Goal: Information Seeking & Learning: Learn about a topic

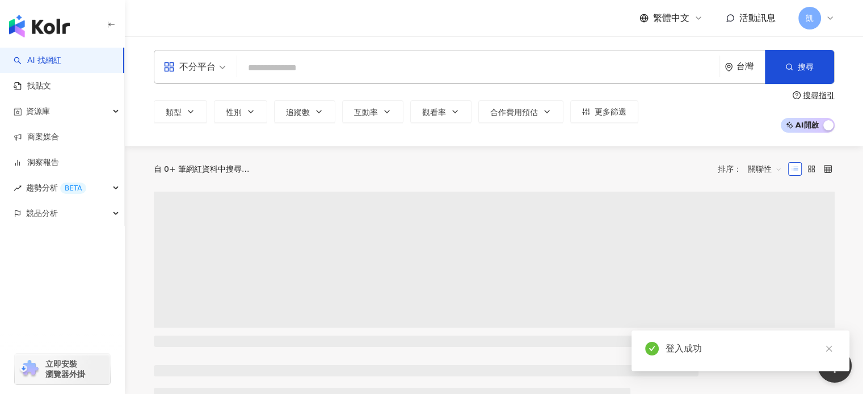
click at [281, 72] on input "search" at bounding box center [478, 68] width 473 height 22
click at [227, 64] on div "不分平台" at bounding box center [194, 66] width 75 height 33
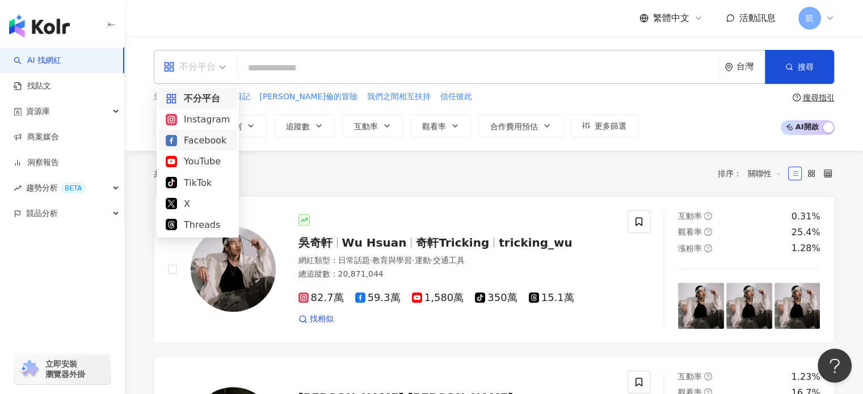
click at [214, 143] on div "Facebook" at bounding box center [198, 140] width 64 height 14
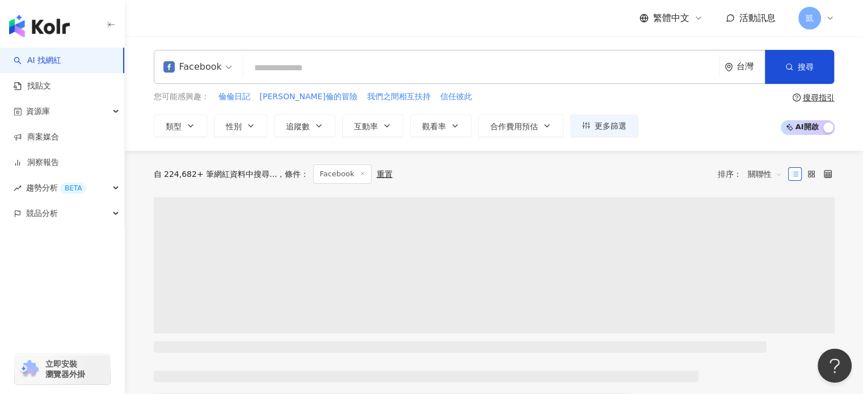
click at [332, 56] on div "fb Facebook 台灣 搜尋" at bounding box center [494, 67] width 680 height 34
click at [339, 69] on input "search" at bounding box center [481, 68] width 467 height 22
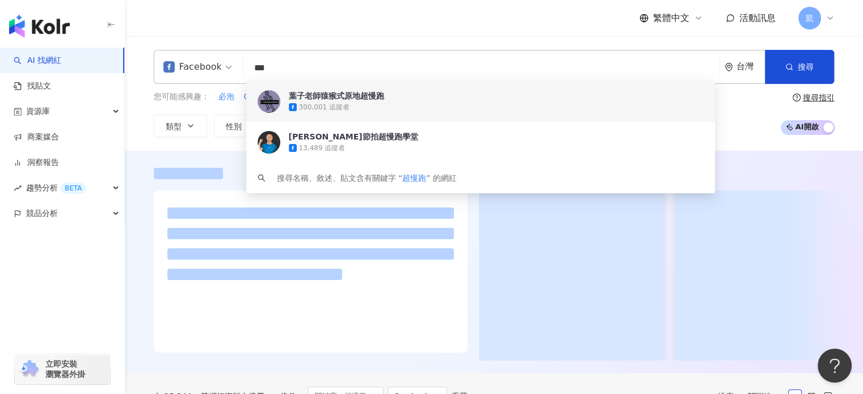
click at [504, 19] on div "繁體中文 活動訊息 凱" at bounding box center [494, 18] width 680 height 36
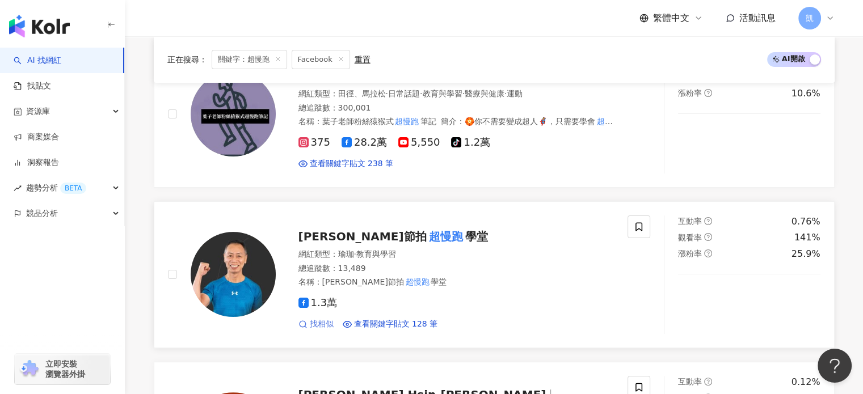
scroll to position [227, 0]
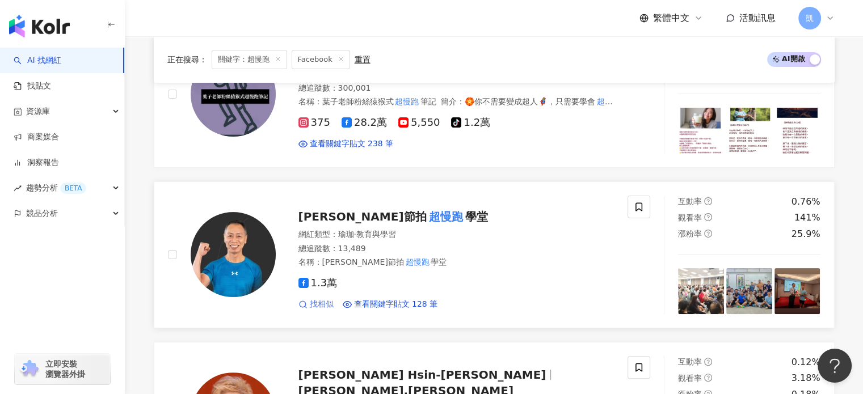
click at [315, 305] on span "找相似" at bounding box center [322, 304] width 24 height 11
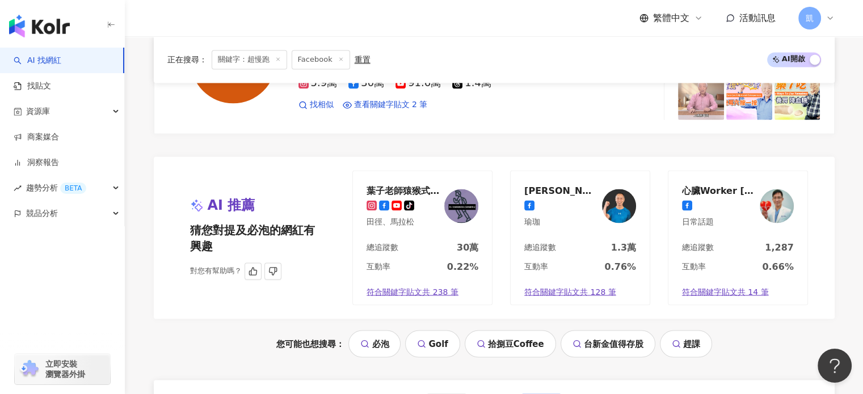
scroll to position [2017, 0]
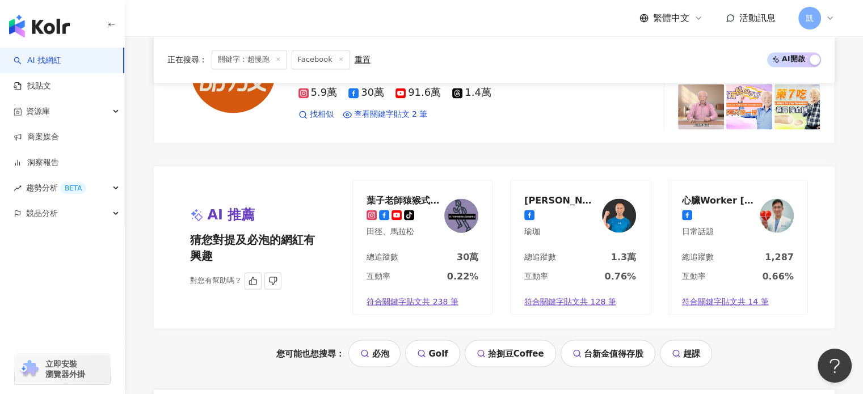
click at [771, 213] on img at bounding box center [776, 215] width 34 height 34
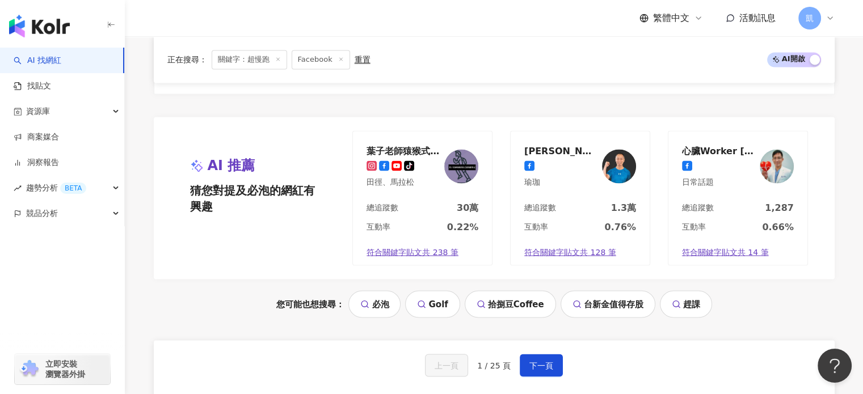
scroll to position [2130, 0]
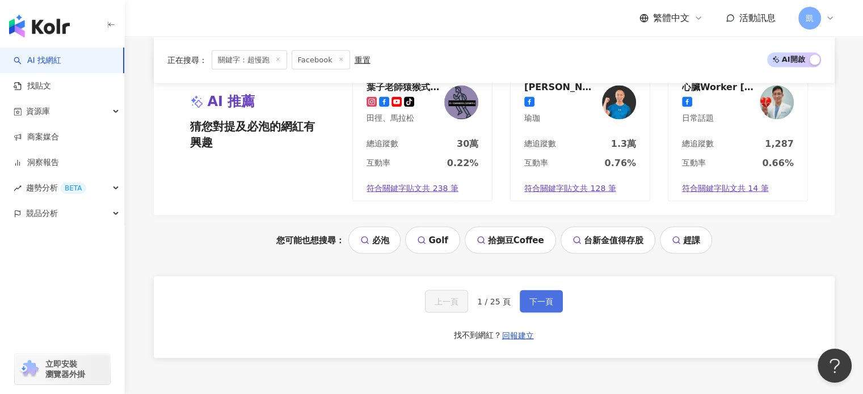
click at [541, 297] on span "下一頁" at bounding box center [541, 301] width 24 height 9
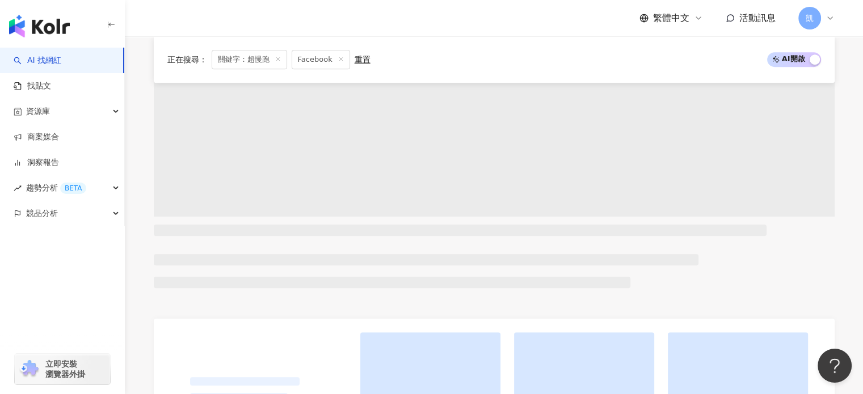
scroll to position [455, 0]
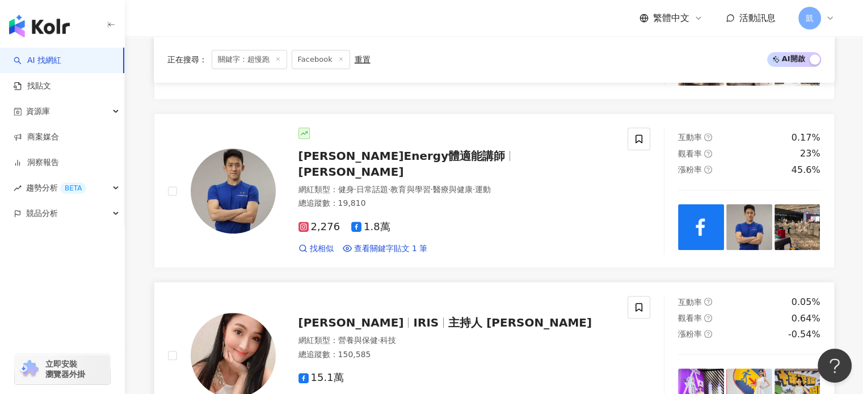
drag, startPoint x: 261, startPoint y: 278, endPoint x: 265, endPoint y: 273, distance: 6.8
click at [261, 282] on link "琪琪 IRIS 主持人 琪琪 IRIS 網紅類型 ： 營養與保健 · 科技 總追蹤數 ： 150,585 15.1萬 找相似 查看關鍵字貼文 1 筆 互動率 …" at bounding box center [494, 355] width 680 height 147
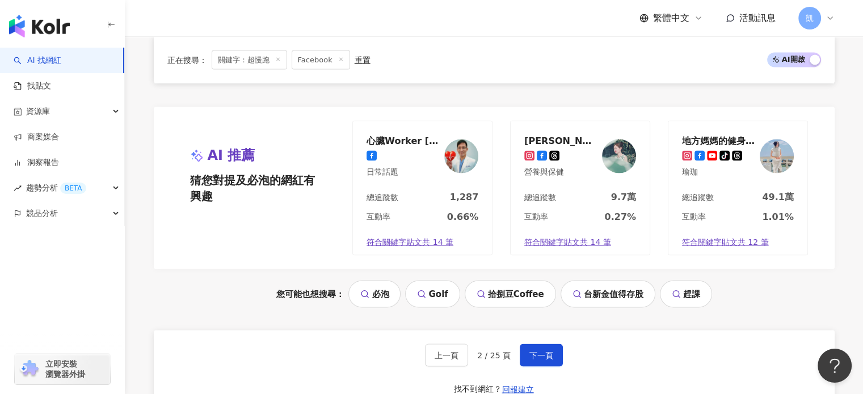
scroll to position [2213, 0]
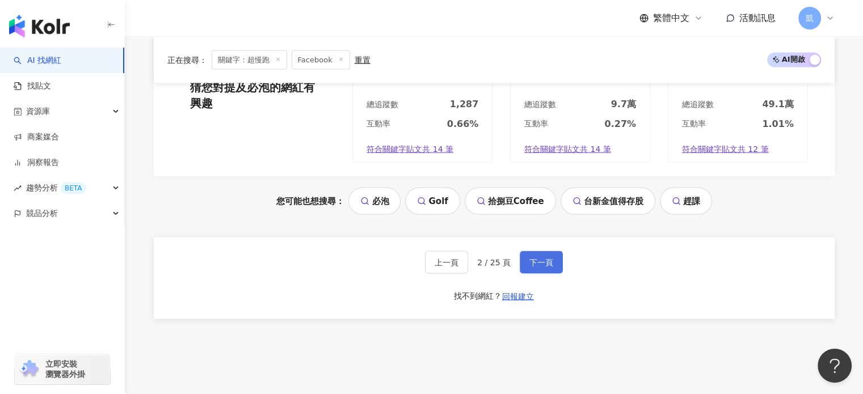
click at [533, 258] on span "下一頁" at bounding box center [541, 262] width 24 height 9
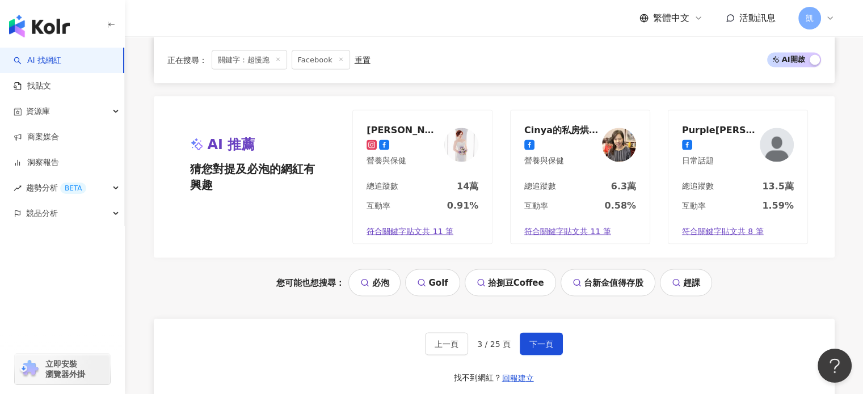
scroll to position [2043, 0]
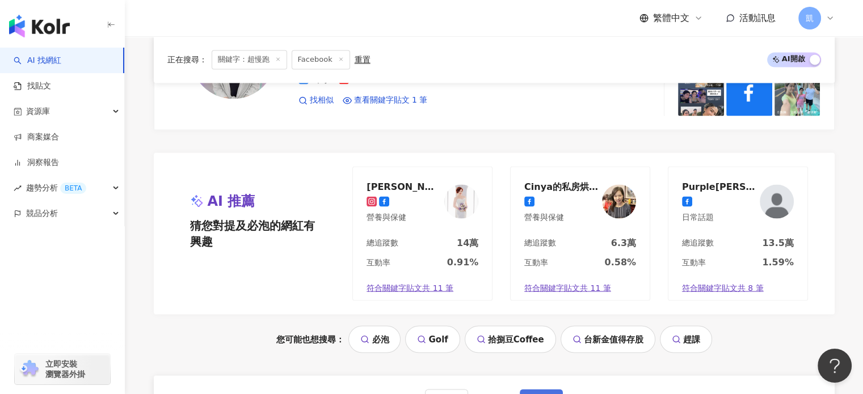
click at [529, 394] on span "下一頁" at bounding box center [541, 400] width 24 height 9
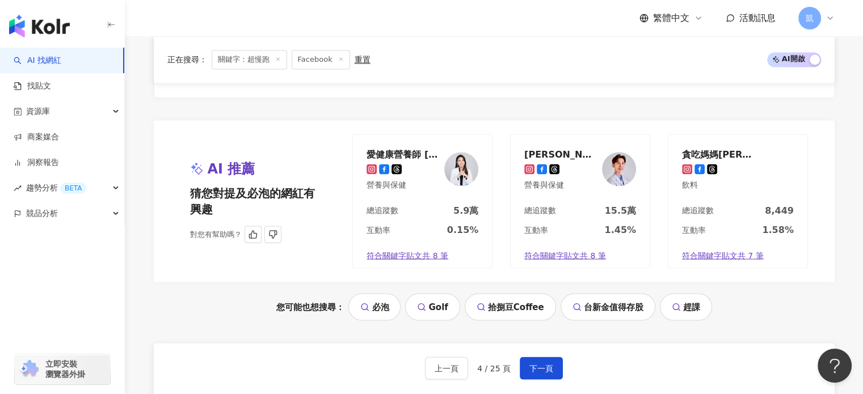
scroll to position [2155, 0]
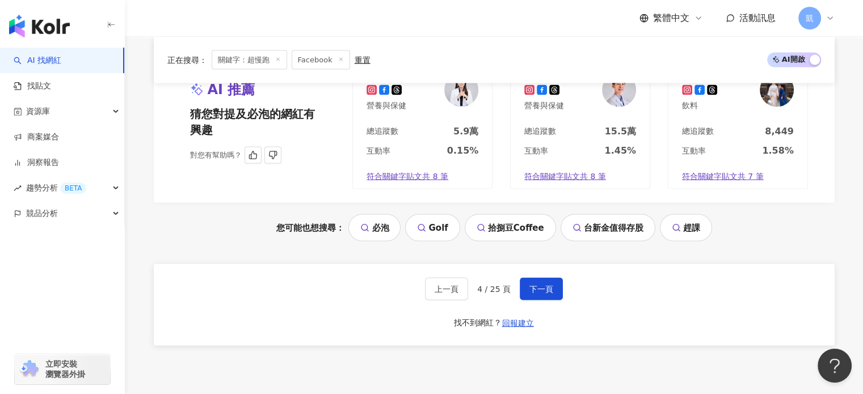
drag, startPoint x: 526, startPoint y: 274, endPoint x: 508, endPoint y: 151, distance: 123.8
click at [526, 277] on button "下一頁" at bounding box center [540, 288] width 43 height 23
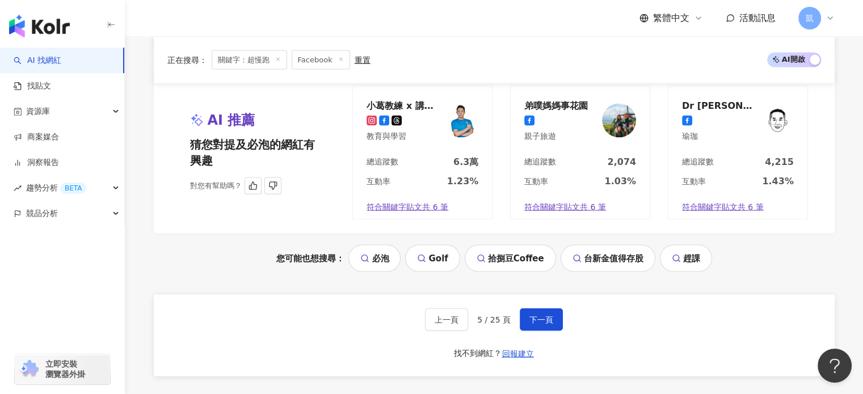
scroll to position [2098, 0]
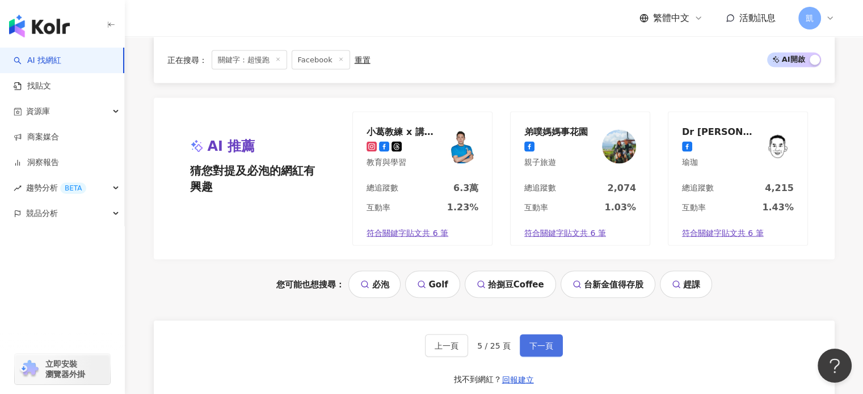
click at [532, 334] on button "下一頁" at bounding box center [540, 345] width 43 height 23
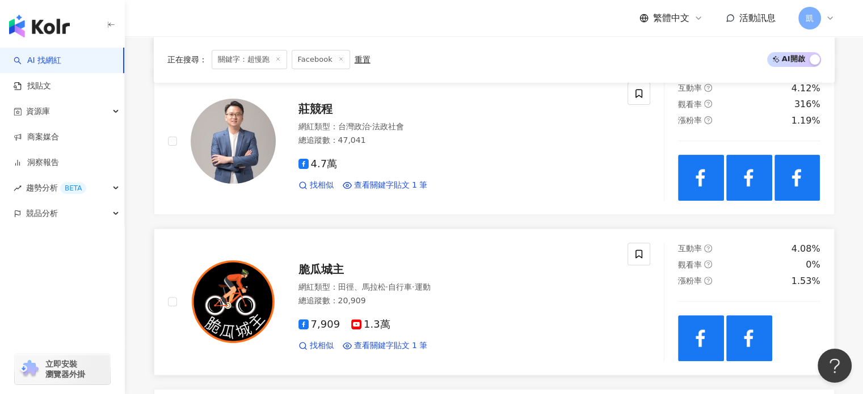
scroll to position [454, 0]
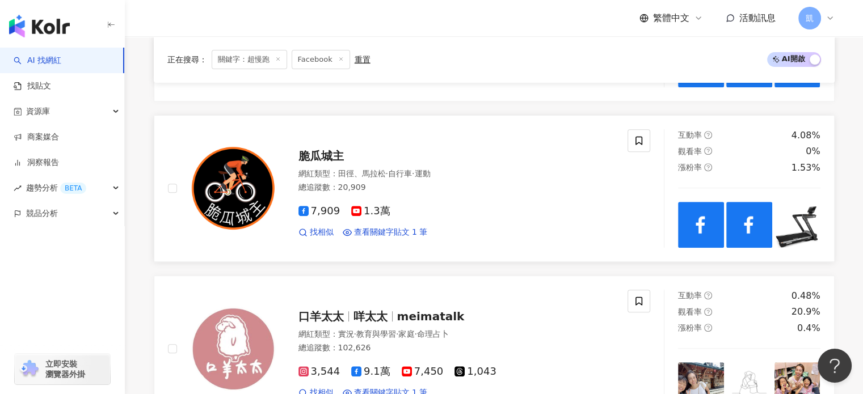
click at [375, 212] on span "1.3萬" at bounding box center [370, 211] width 39 height 12
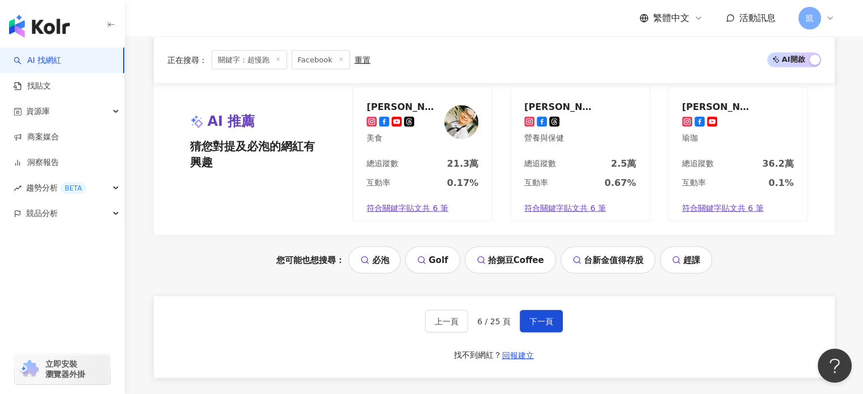
scroll to position [2041, 0]
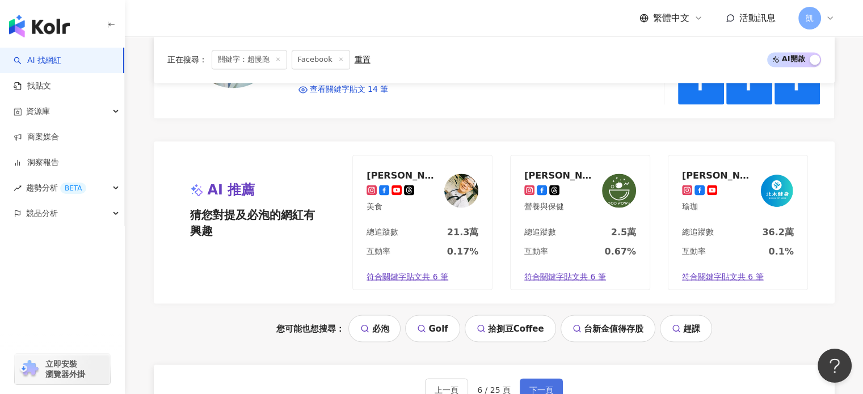
click at [533, 378] on button "下一頁" at bounding box center [540, 389] width 43 height 23
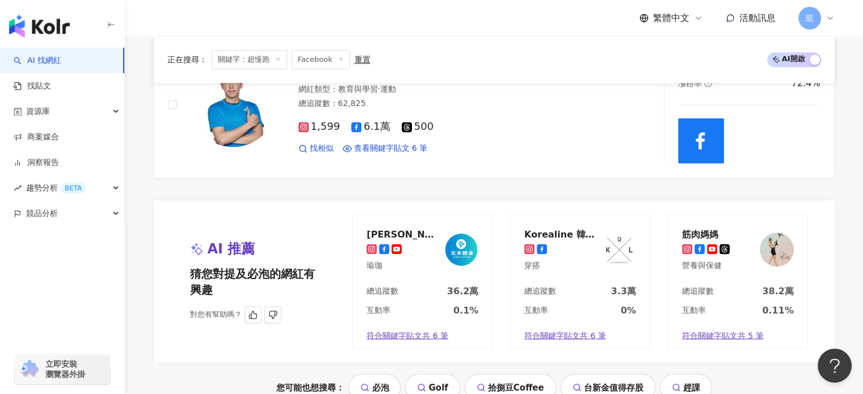
scroll to position [1928, 0]
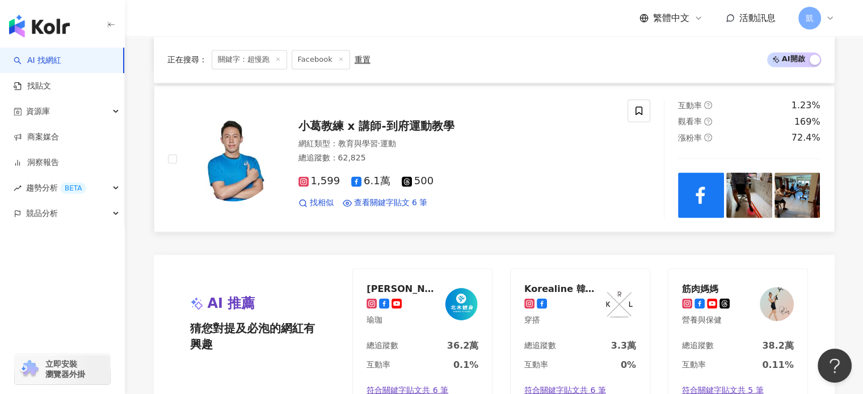
click at [365, 181] on span "6.1萬" at bounding box center [370, 181] width 39 height 12
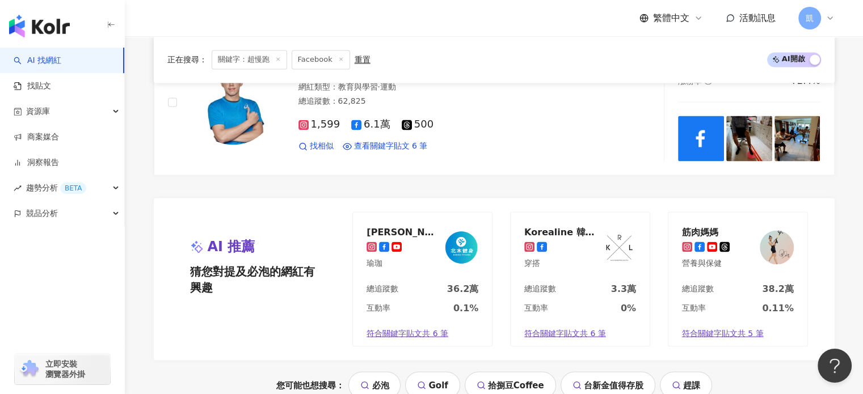
scroll to position [2098, 0]
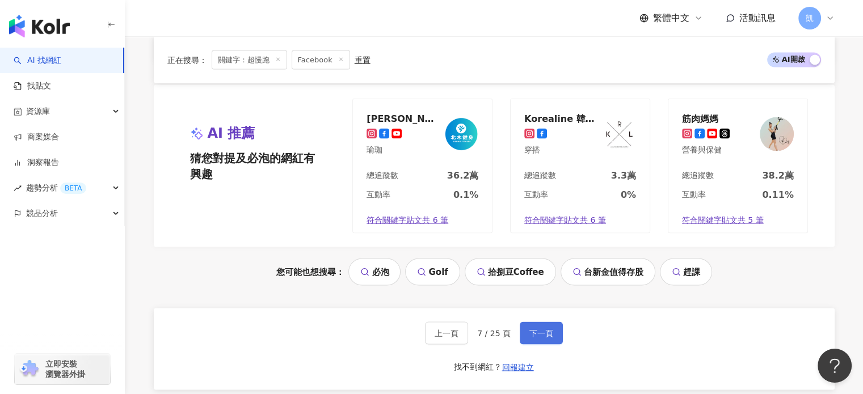
click at [539, 328] on span "下一頁" at bounding box center [541, 332] width 24 height 9
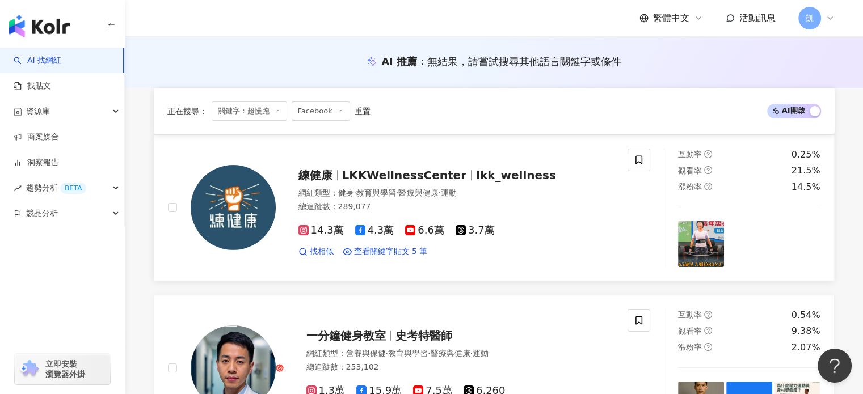
scroll to position [284, 0]
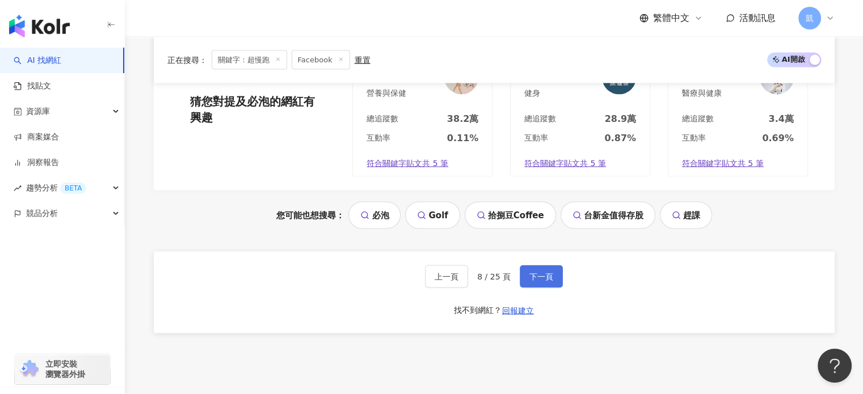
click at [543, 276] on span "下一頁" at bounding box center [541, 276] width 24 height 9
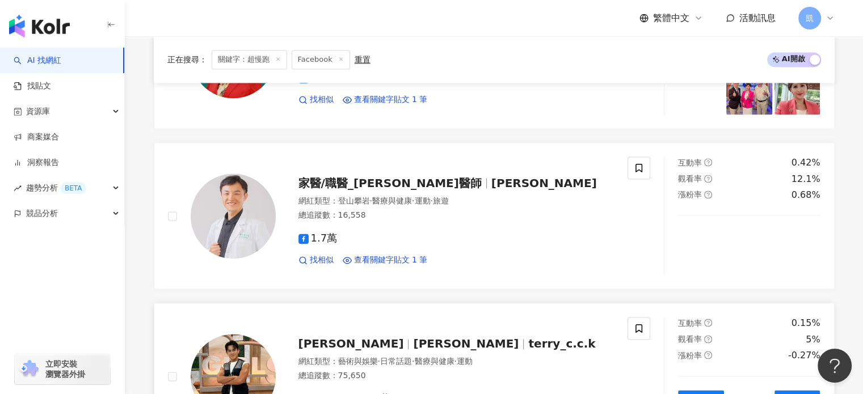
scroll to position [1698, 0]
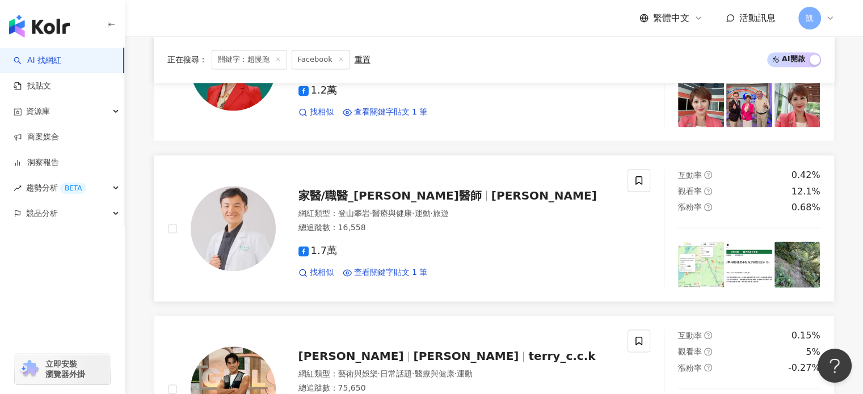
drag, startPoint x: 328, startPoint y: 247, endPoint x: 308, endPoint y: 249, distance: 19.4
click at [308, 249] on span "1.7萬" at bounding box center [317, 251] width 39 height 12
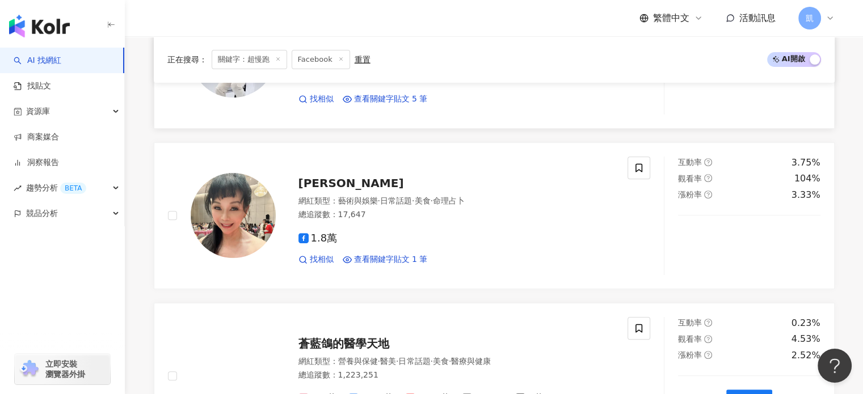
scroll to position [284, 0]
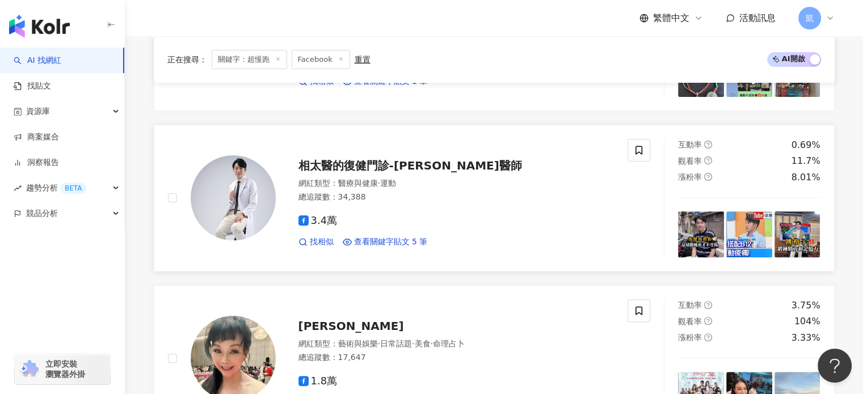
click at [434, 162] on span "相太醫的復健門診-陳相宏醫師" at bounding box center [409, 166] width 223 height 14
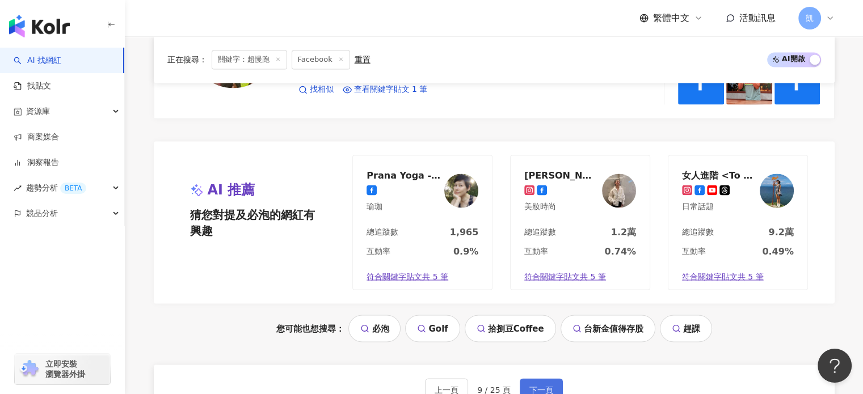
click at [546, 385] on span "下一頁" at bounding box center [541, 389] width 24 height 9
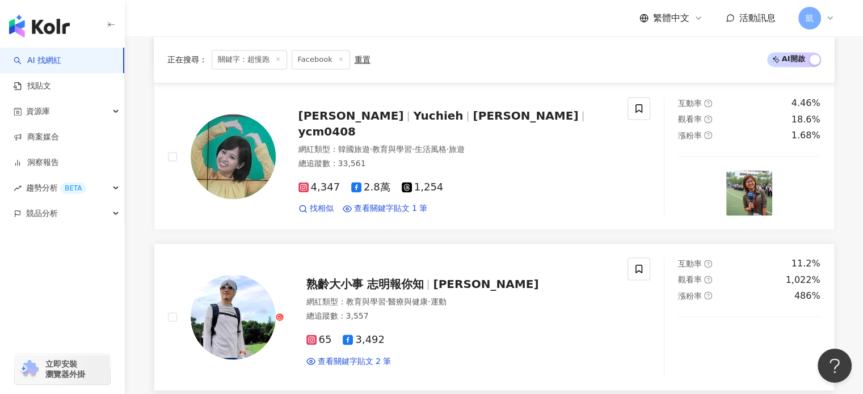
scroll to position [1871, 0]
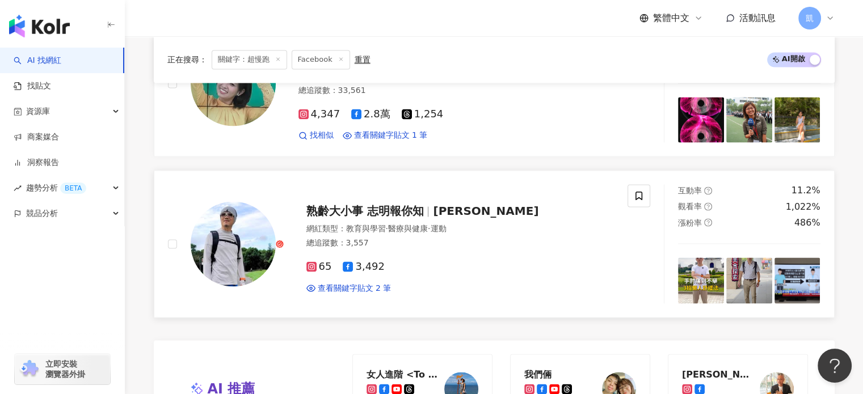
click at [362, 245] on span "3,492" at bounding box center [364, 251] width 42 height 12
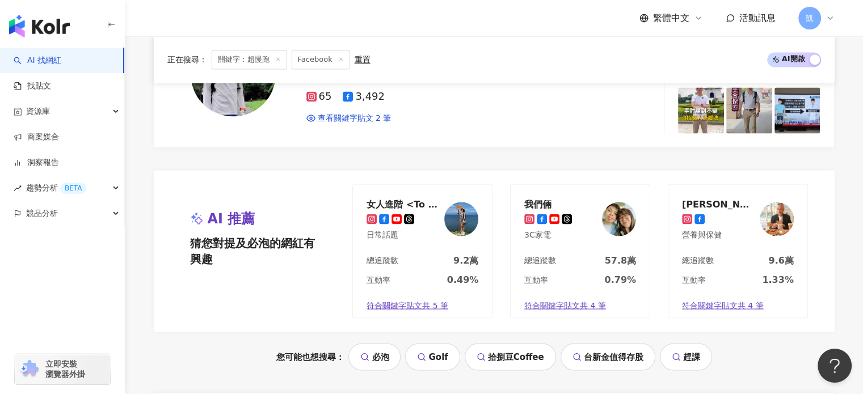
scroll to position [2243, 0]
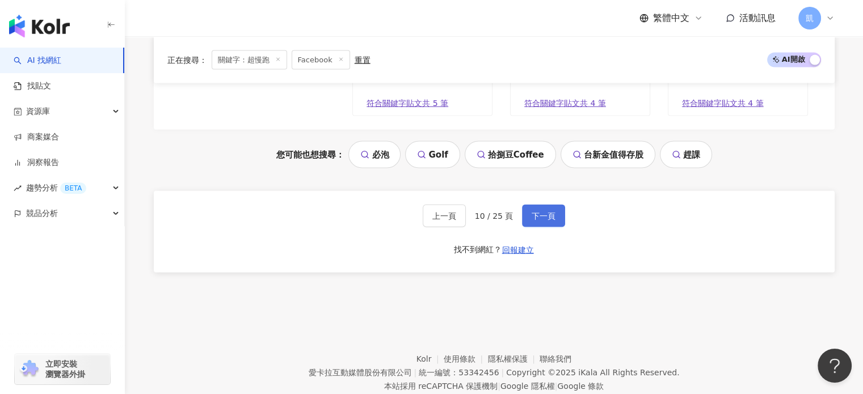
click at [546, 196] on span "下一頁" at bounding box center [543, 200] width 24 height 9
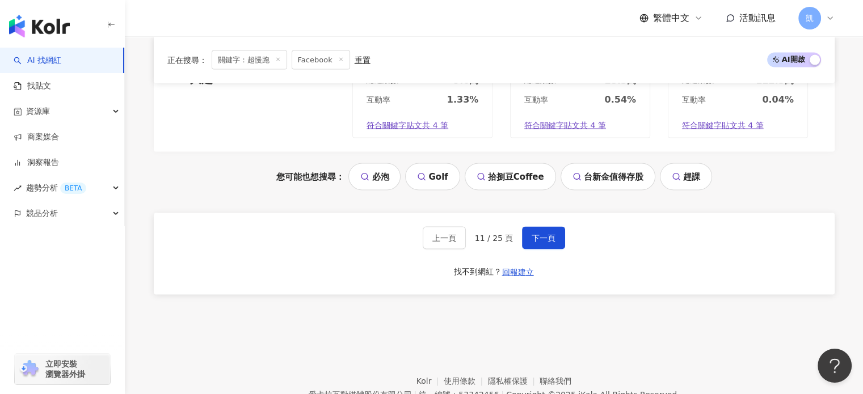
scroll to position [2267, 0]
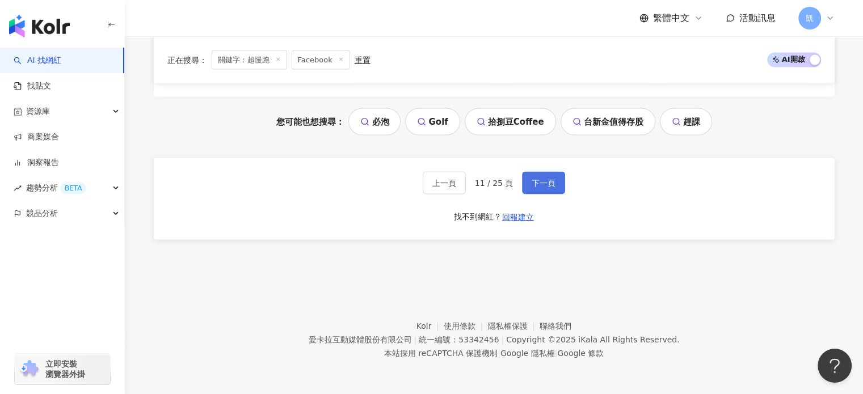
click at [539, 190] on button "下一頁" at bounding box center [543, 183] width 43 height 23
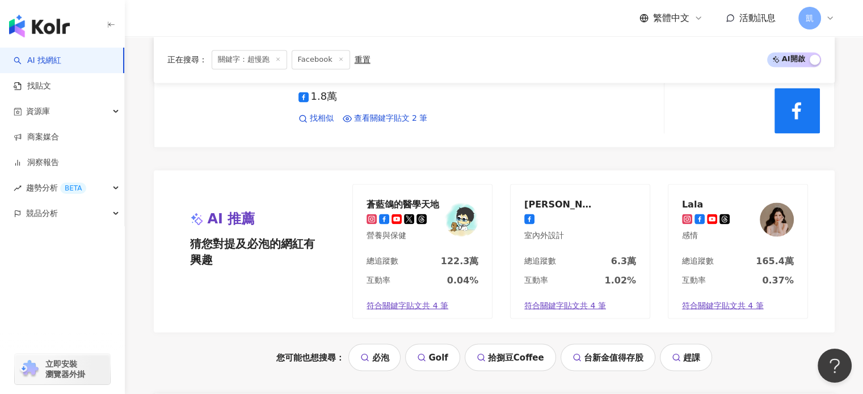
scroll to position [2098, 0]
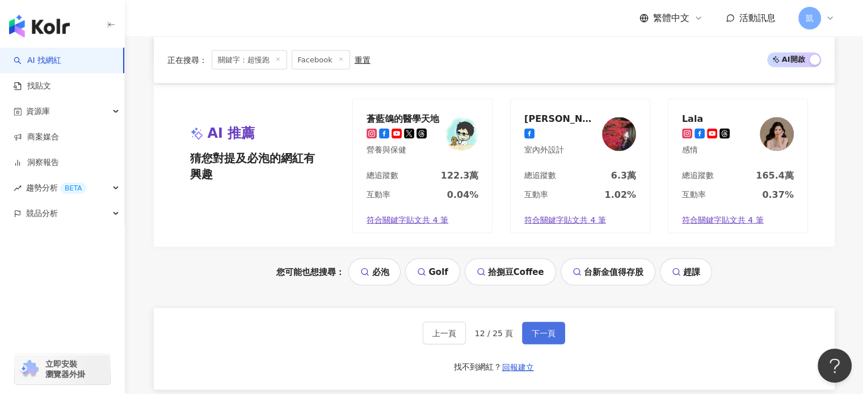
click at [534, 322] on button "下一頁" at bounding box center [543, 333] width 43 height 23
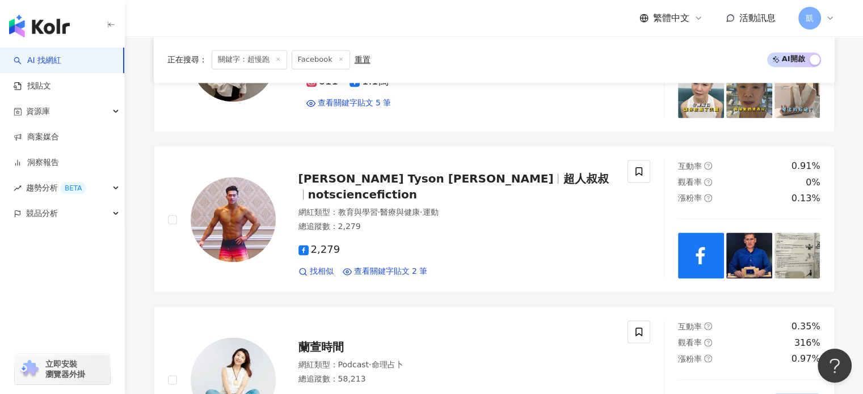
scroll to position [1701, 0]
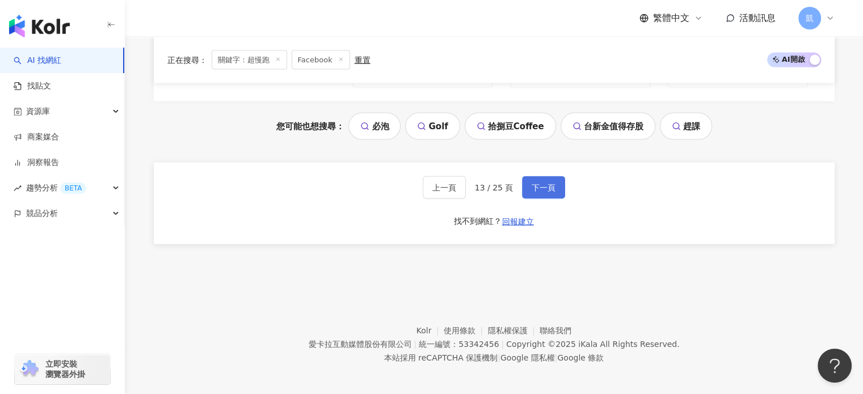
click at [531, 183] on span "下一頁" at bounding box center [543, 187] width 24 height 9
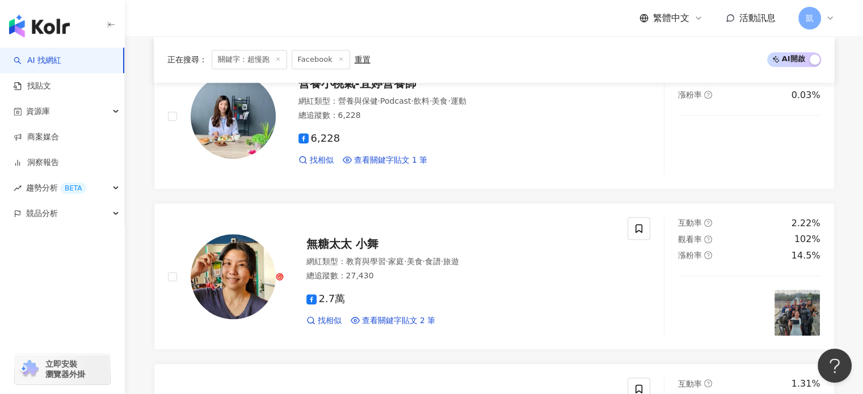
scroll to position [2243, 0]
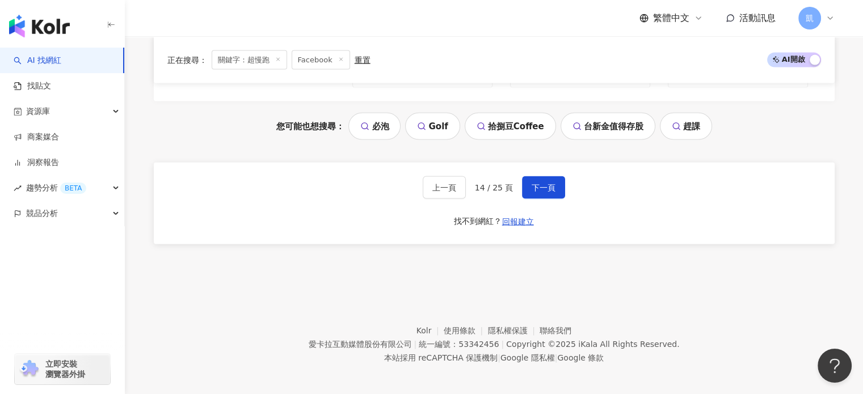
click at [776, 292] on footer "Kolr 使用條款 隱私權保護 聯絡我們 愛卡拉互動媒體股份有限公司 | 統一編號：53342456 | Copyright © 2025 iKala All…" at bounding box center [494, 336] width 738 height 126
click at [536, 183] on span "下一頁" at bounding box center [543, 187] width 24 height 9
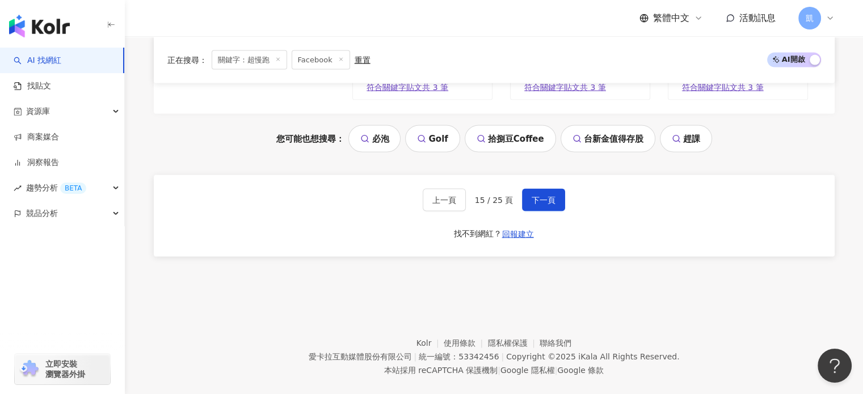
drag, startPoint x: 340, startPoint y: 294, endPoint x: 413, endPoint y: 261, distance: 79.9
click at [340, 294] on footer "Kolr 使用條款 隱私權保護 聯絡我們 愛卡拉互動媒體股份有限公司 | 統一編號：53342456 | Copyright © 2025 iKala All…" at bounding box center [494, 348] width 738 height 126
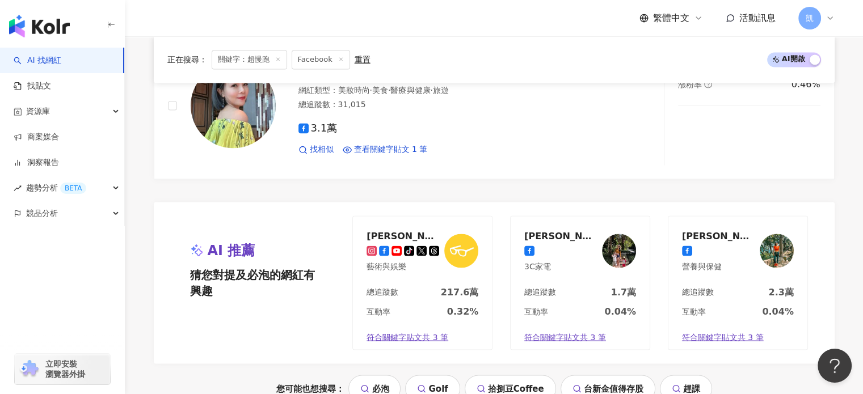
scroll to position [2212, 0]
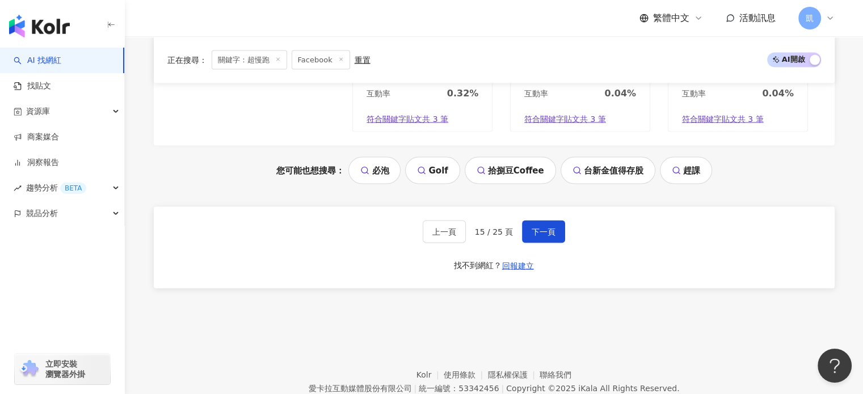
click at [540, 229] on div "上一頁 15 / 25 頁 下一頁 找不到網紅？ 回報建立" at bounding box center [494, 248] width 680 height 82
click at [297, 317] on footer "Kolr 使用條款 隱私權保護 聯絡我們 愛卡拉互動媒體股份有限公司 | 統一編號：53342456 | Copyright © 2025 iKala All…" at bounding box center [494, 380] width 738 height 126
click at [528, 221] on button "下一頁" at bounding box center [543, 232] width 43 height 23
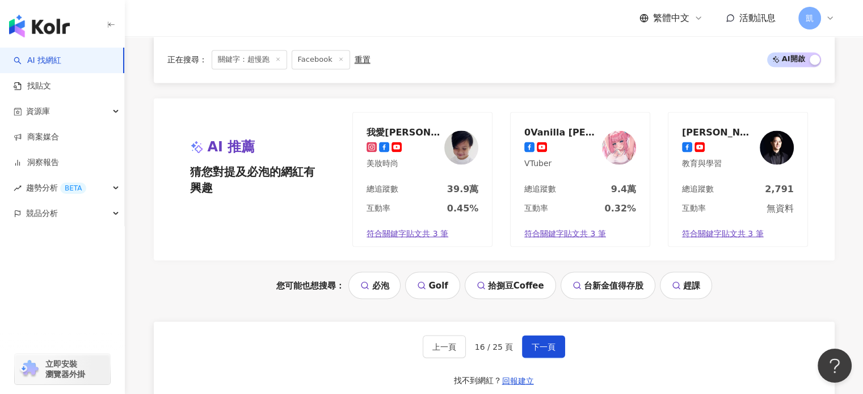
scroll to position [2098, 0]
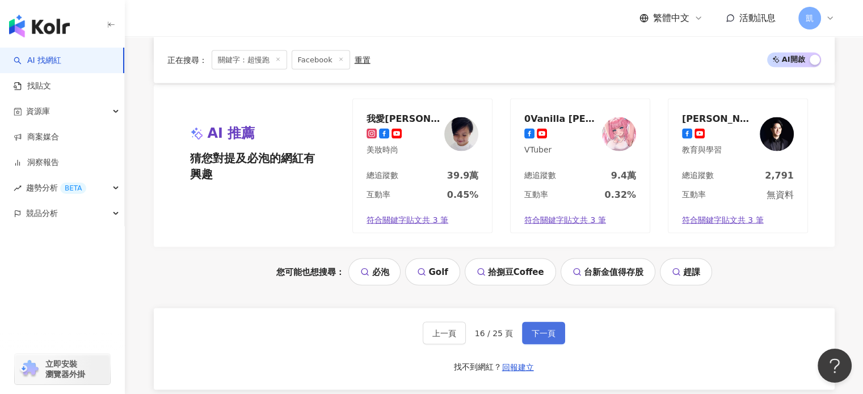
click at [538, 328] on span "下一頁" at bounding box center [543, 332] width 24 height 9
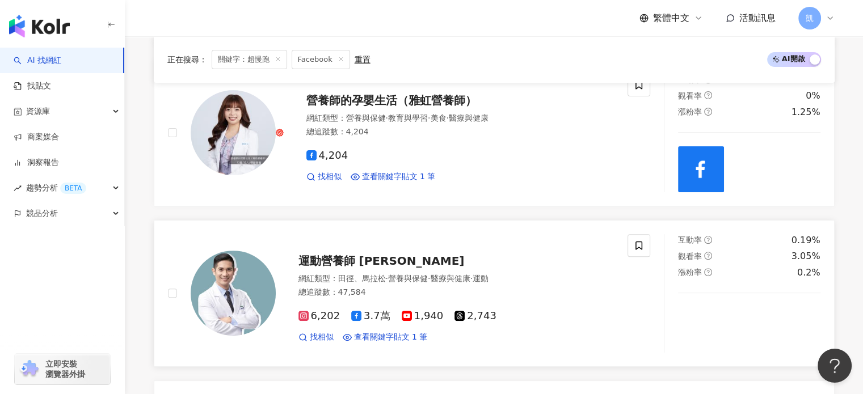
scroll to position [397, 0]
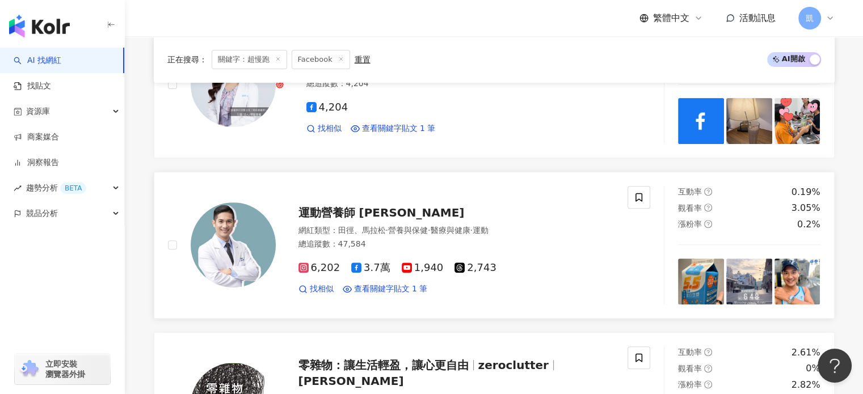
click at [374, 269] on span "3.7萬" at bounding box center [370, 268] width 39 height 12
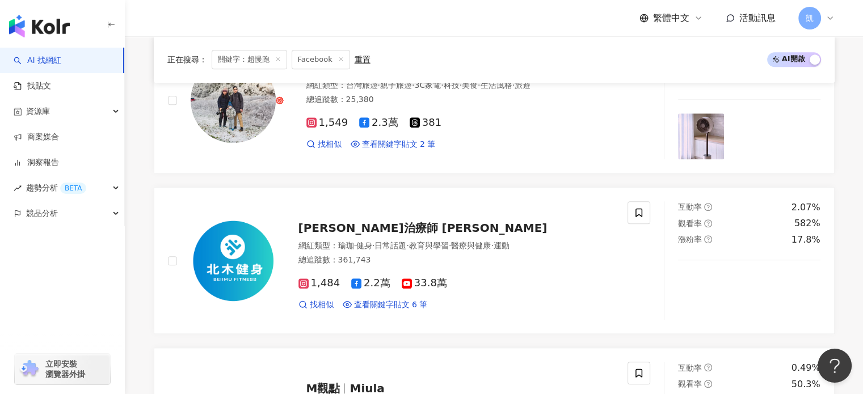
scroll to position [1021, 0]
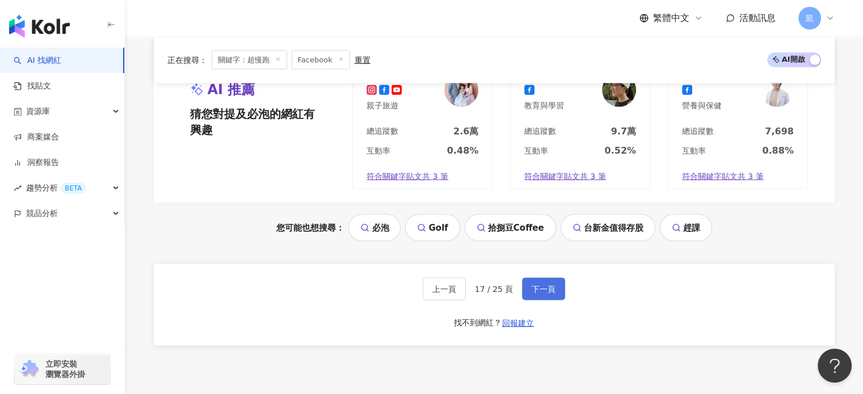
click at [543, 284] on span "下一頁" at bounding box center [543, 288] width 24 height 9
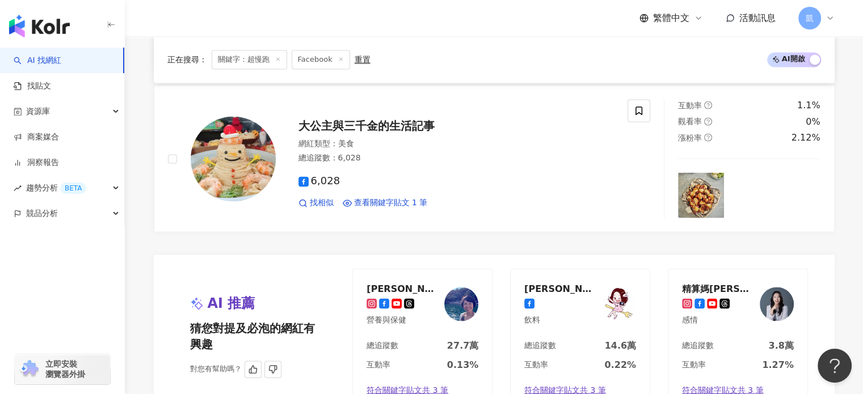
scroll to position [2155, 0]
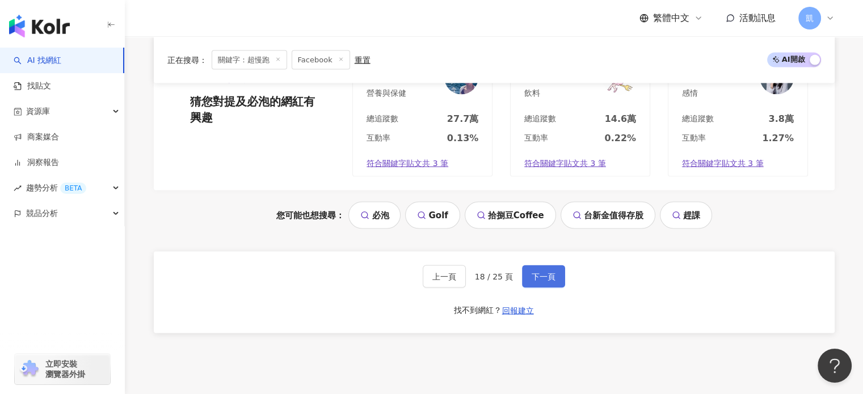
click at [533, 273] on span "下一頁" at bounding box center [543, 276] width 24 height 9
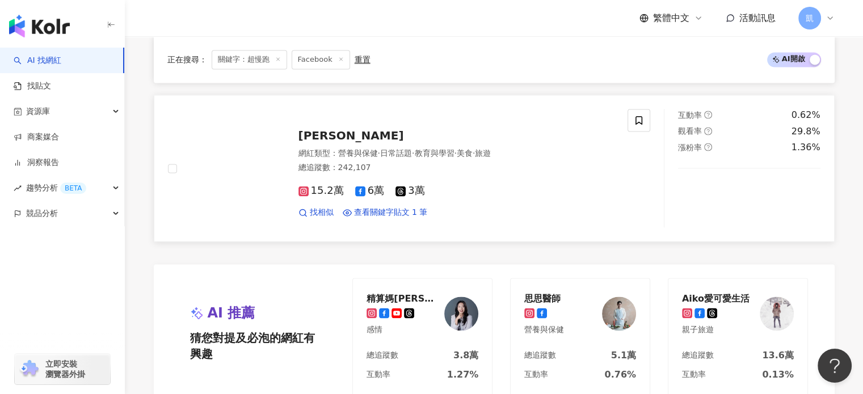
scroll to position [1758, 0]
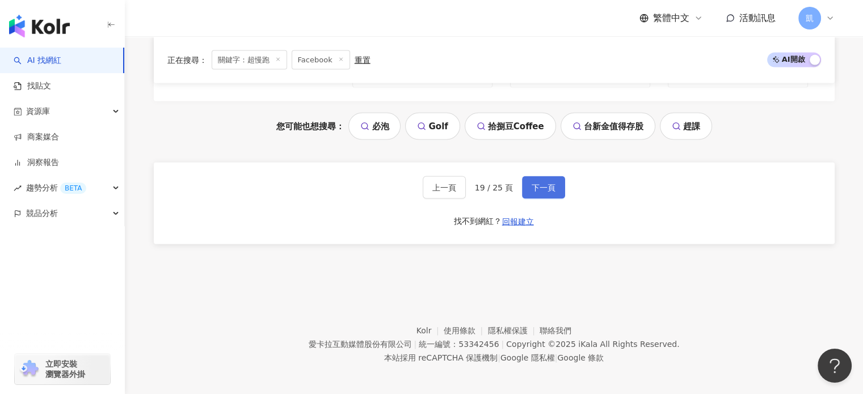
click at [551, 183] on span "下一頁" at bounding box center [543, 187] width 24 height 9
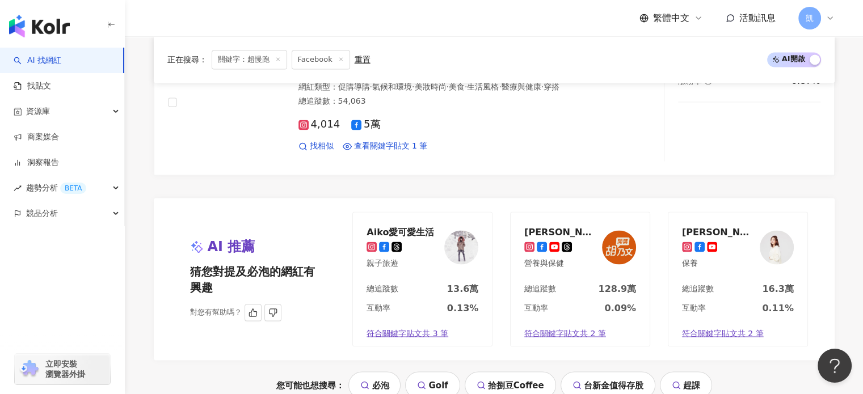
scroll to position [2098, 0]
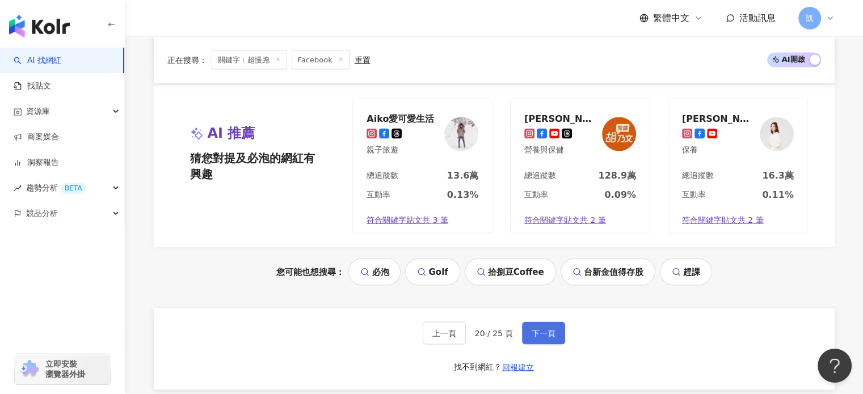
drag, startPoint x: 538, startPoint y: 324, endPoint x: 530, endPoint y: 324, distance: 7.4
click at [536, 328] on span "下一頁" at bounding box center [543, 332] width 24 height 9
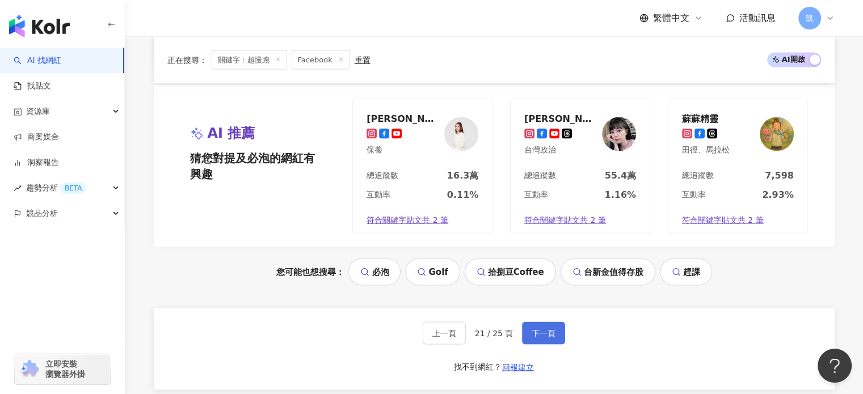
click at [551, 331] on span "下一頁" at bounding box center [543, 332] width 24 height 9
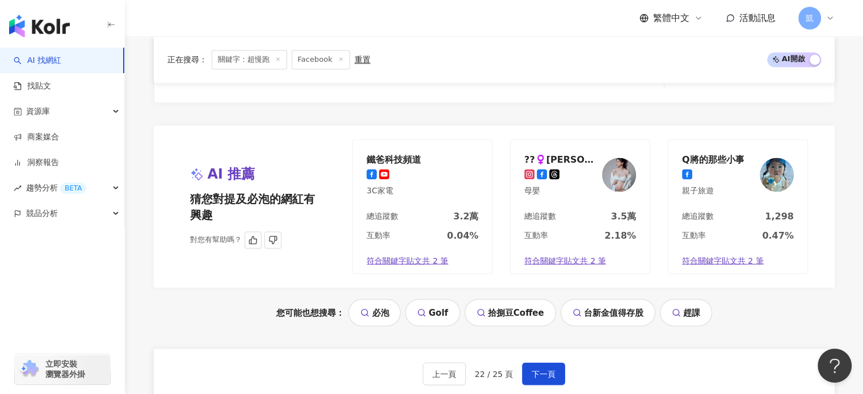
scroll to position [2212, 0]
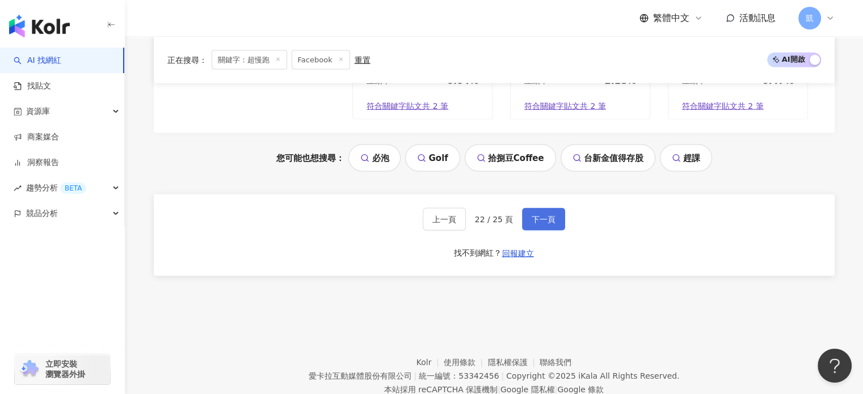
click at [551, 224] on span "下一頁" at bounding box center [543, 219] width 24 height 9
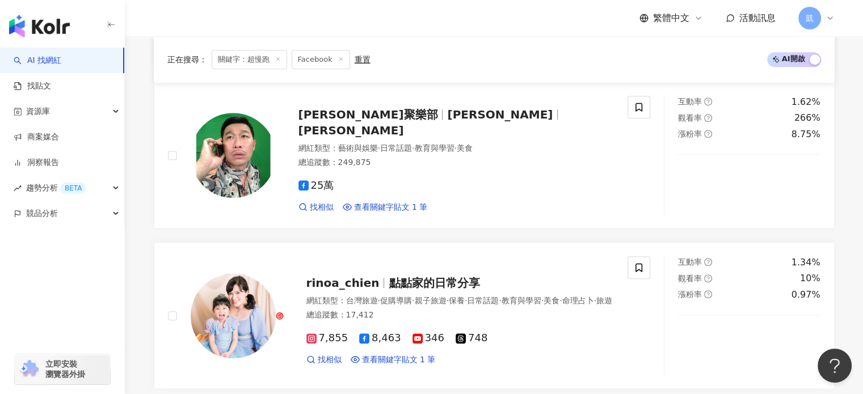
scroll to position [2204, 0]
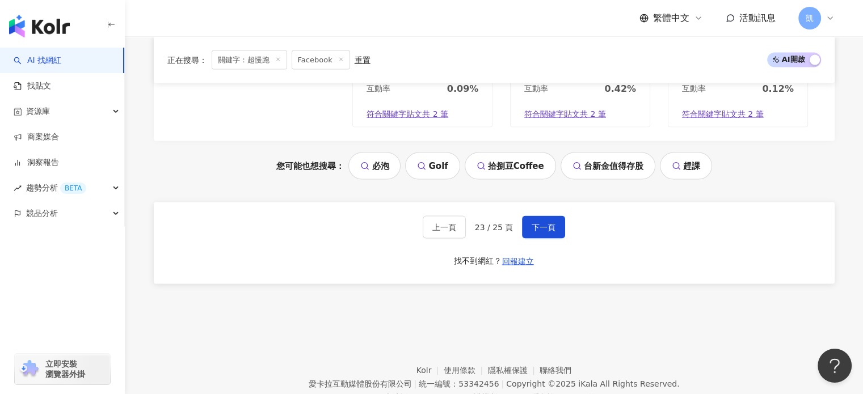
click at [242, 322] on footer "Kolr 使用條款 隱私權保護 聯絡我們 愛卡拉互動媒體股份有限公司 | 統一編號：53342456 | Copyright © 2025 iKala All…" at bounding box center [494, 375] width 738 height 126
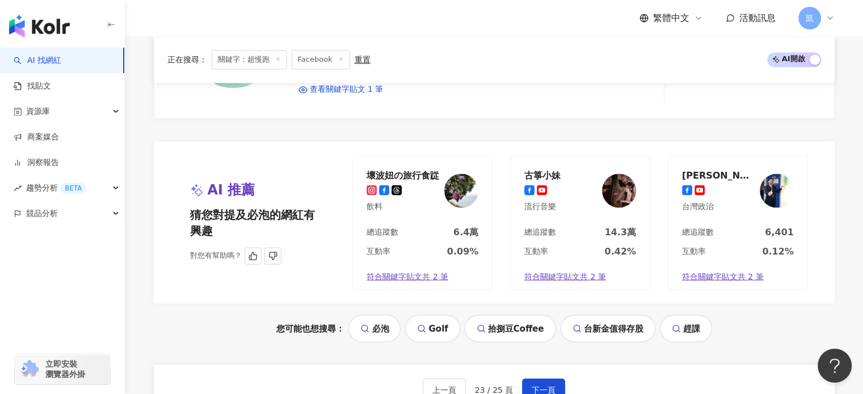
scroll to position [2098, 0]
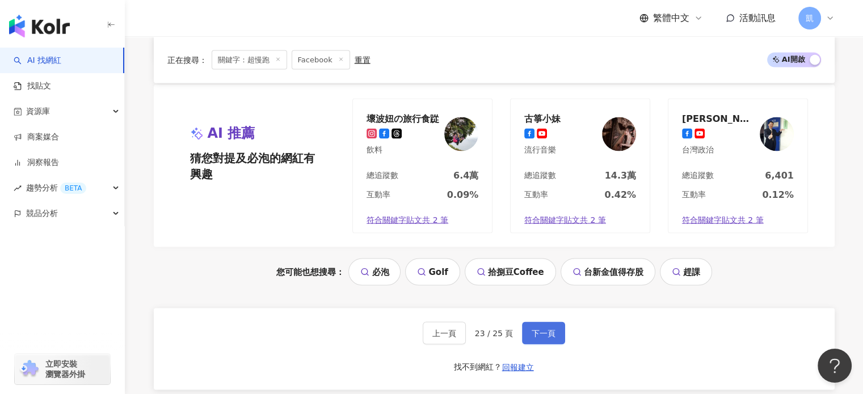
click at [549, 328] on span "下一頁" at bounding box center [543, 332] width 24 height 9
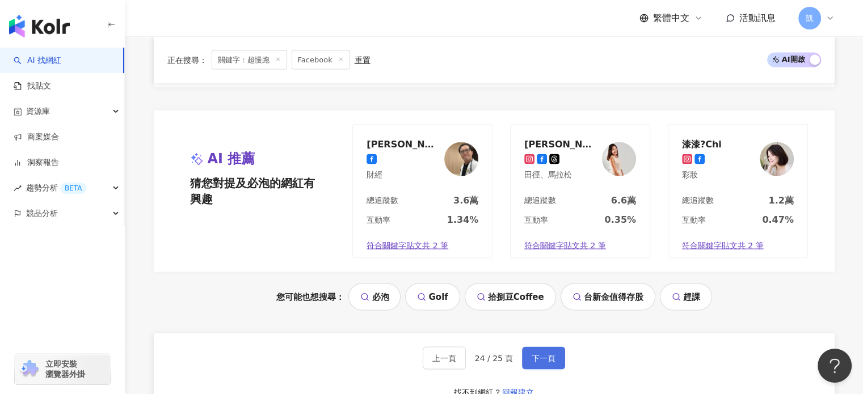
click at [553, 346] on button "下一頁" at bounding box center [543, 357] width 43 height 23
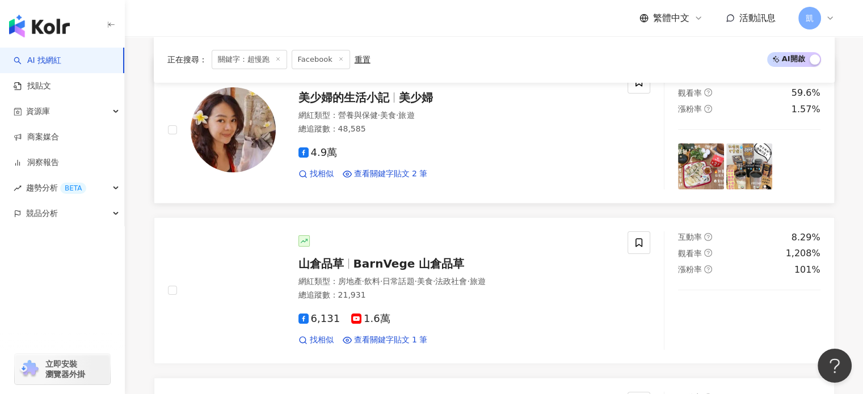
scroll to position [0, 0]
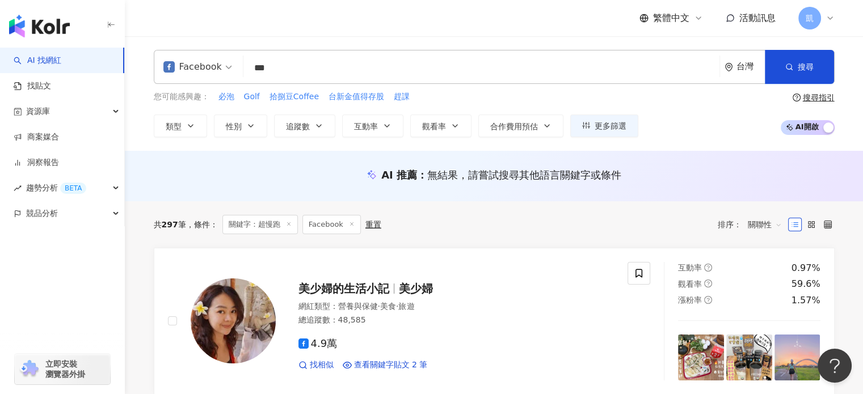
click at [289, 70] on input "***" at bounding box center [481, 68] width 467 height 22
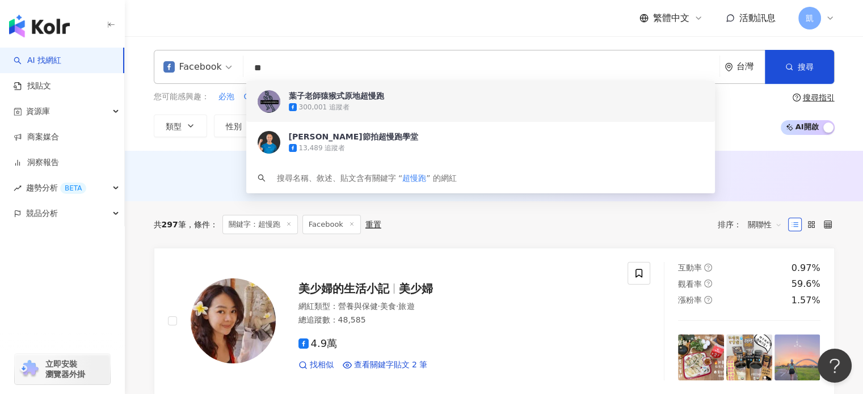
type input "*"
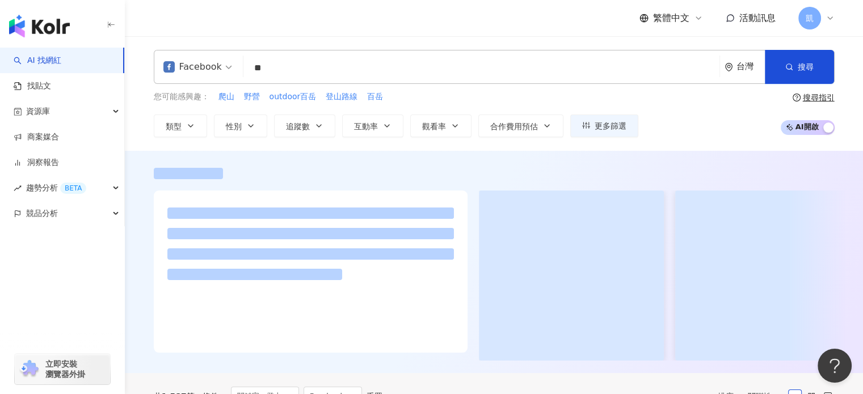
click at [445, 15] on div "繁體中文 活動訊息 凱" at bounding box center [494, 18] width 680 height 36
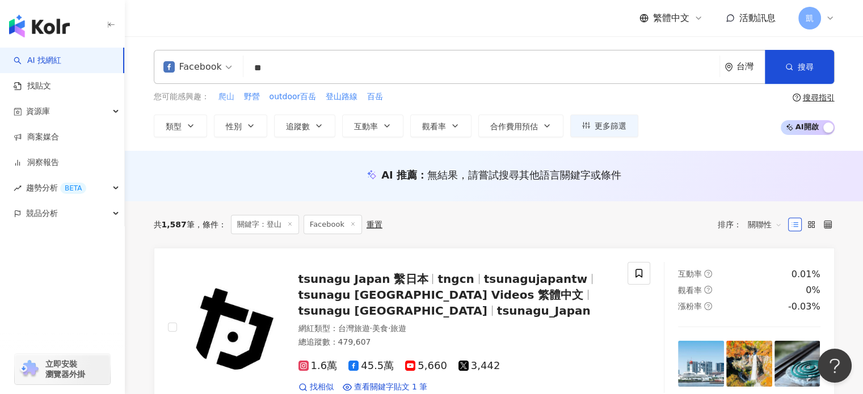
click at [233, 99] on span "爬山" at bounding box center [226, 96] width 16 height 11
type input "**"
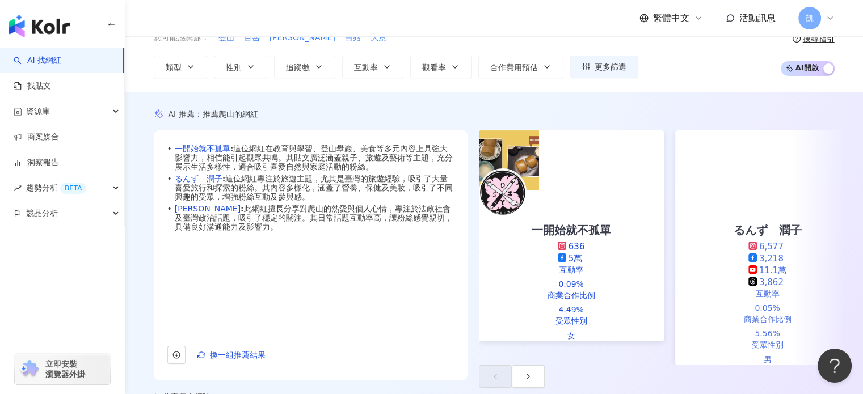
scroll to position [57, 0]
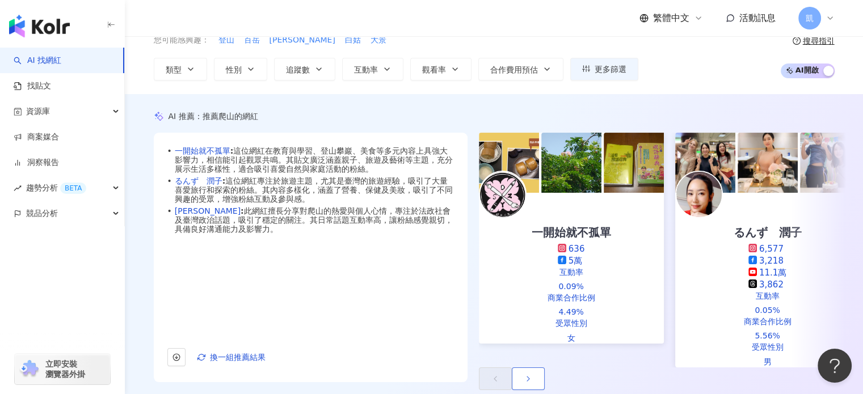
click at [532, 374] on icon "button" at bounding box center [527, 378] width 9 height 9
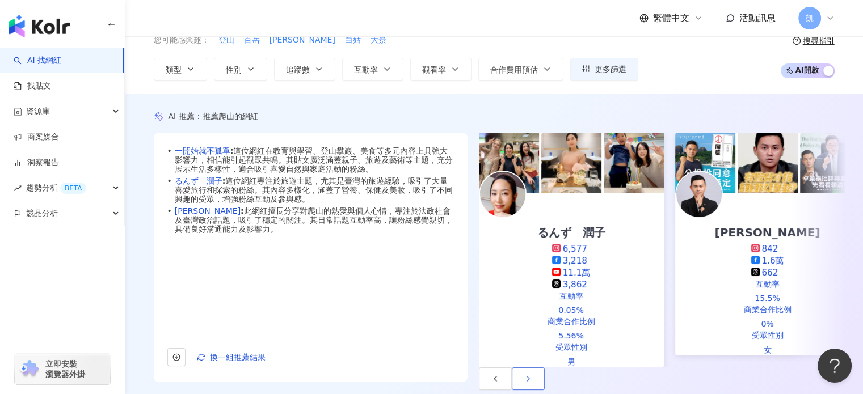
click at [532, 374] on icon "button" at bounding box center [527, 378] width 9 height 9
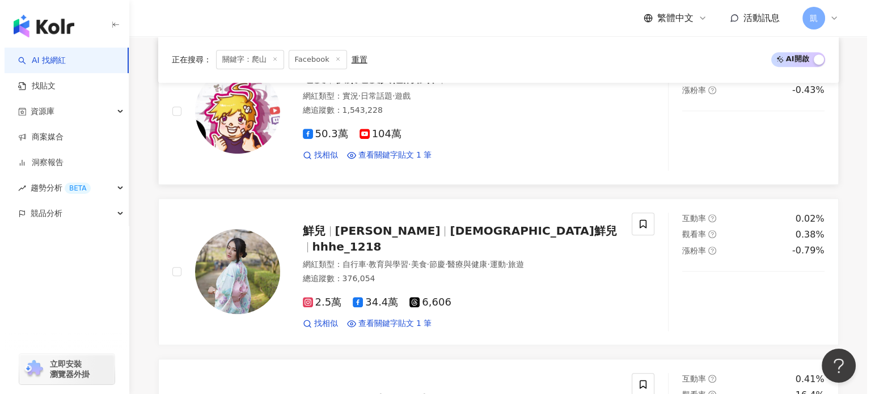
scroll to position [0, 0]
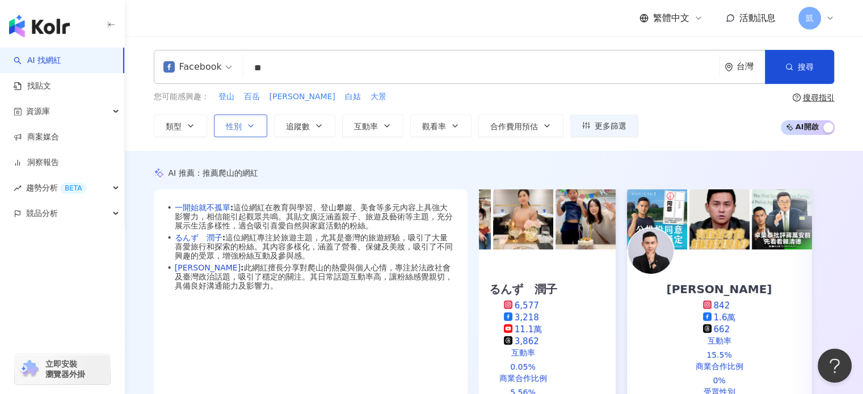
click at [245, 128] on button "性別" at bounding box center [240, 126] width 53 height 23
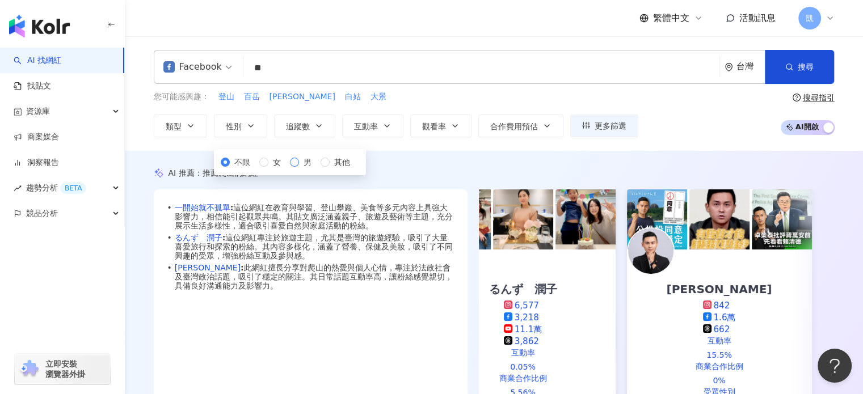
click at [299, 168] on span "男" at bounding box center [307, 162] width 17 height 12
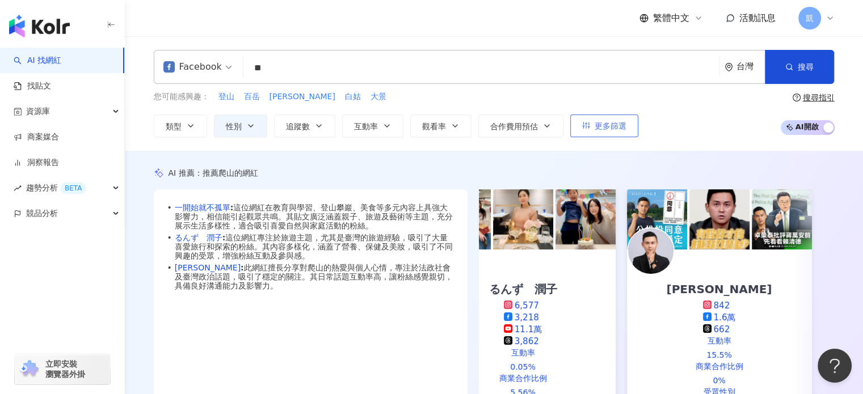
click at [614, 127] on span "更多篩選" at bounding box center [610, 125] width 32 height 9
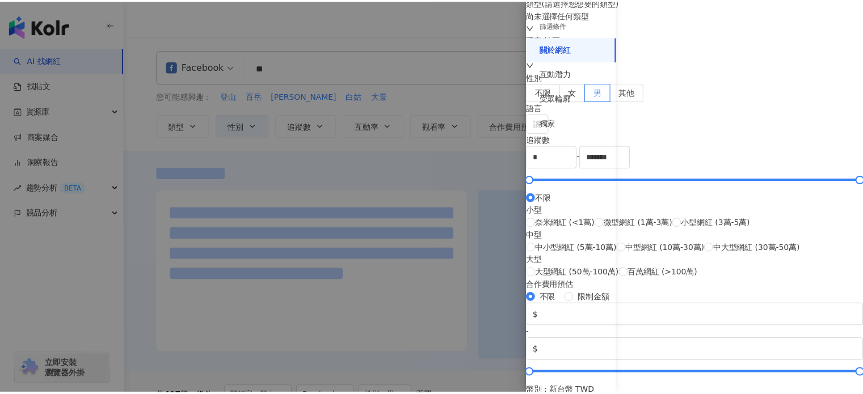
scroll to position [57, 0]
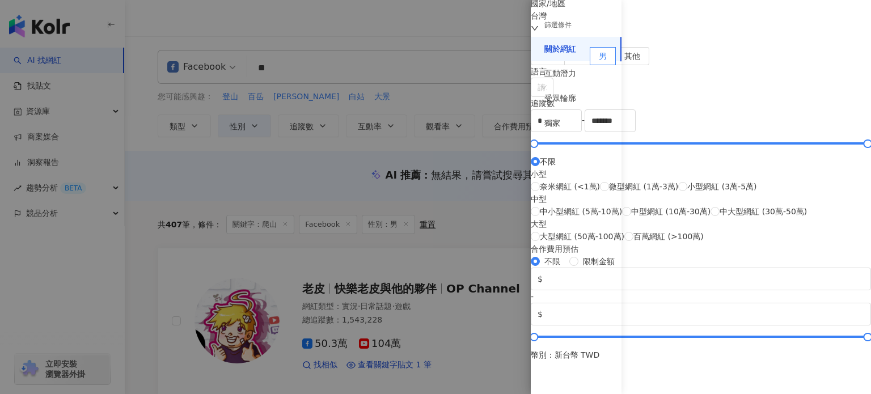
click at [484, 177] on div at bounding box center [435, 197] width 871 height 394
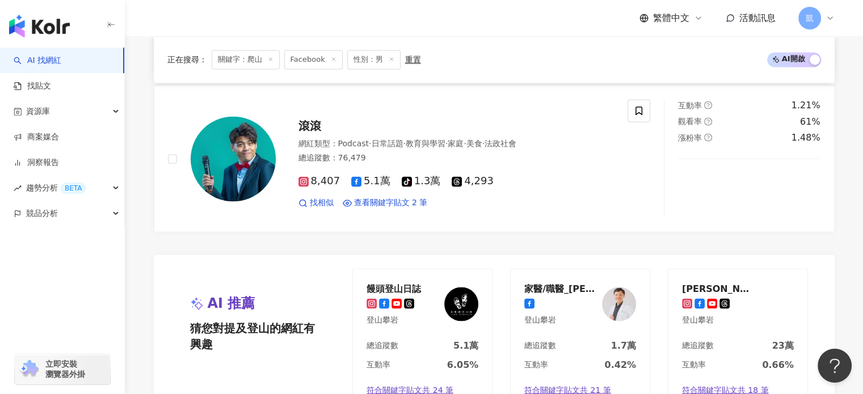
scroll to position [2098, 0]
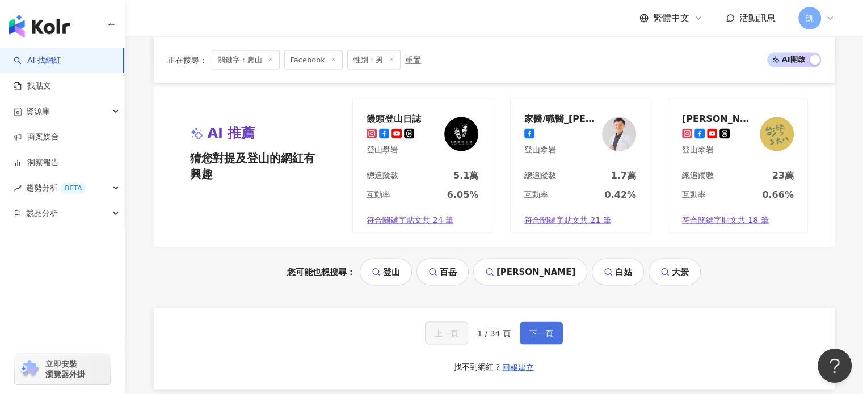
click at [542, 322] on button "下一頁" at bounding box center [540, 333] width 43 height 23
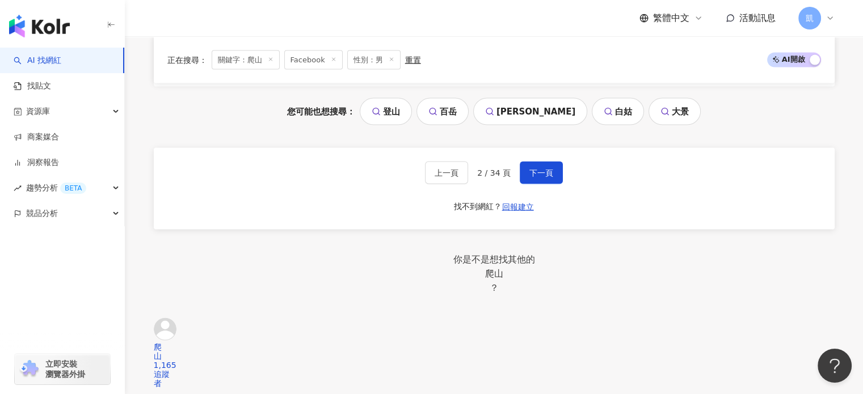
scroll to position [2268, 0]
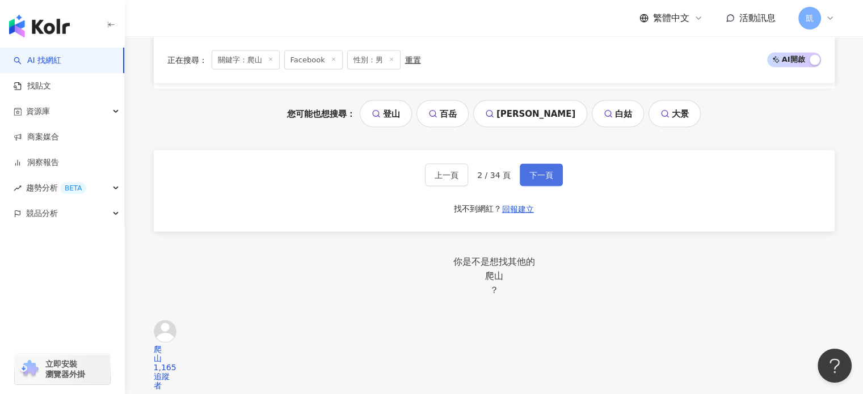
click at [547, 171] on span "下一頁" at bounding box center [541, 175] width 24 height 9
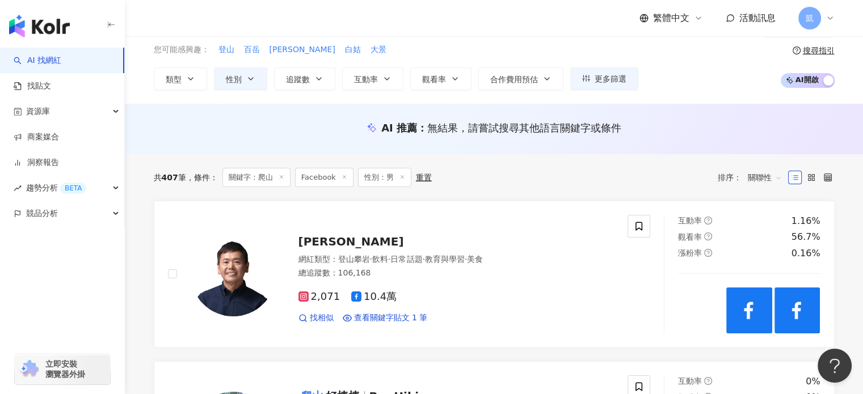
scroll to position [0, 0]
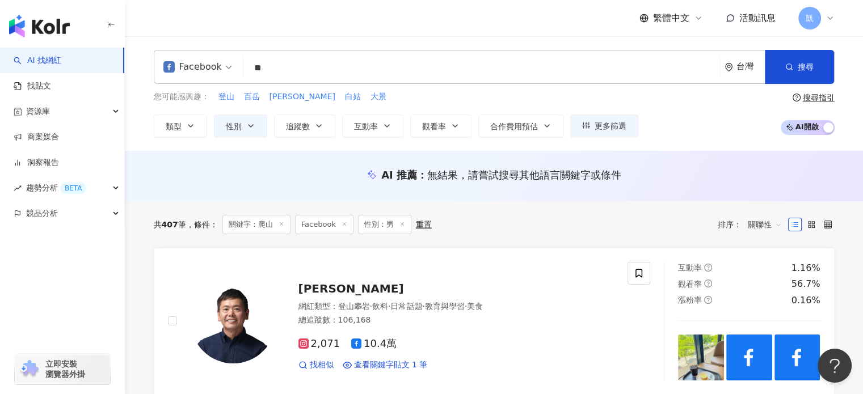
click at [284, 223] on icon at bounding box center [281, 224] width 6 height 6
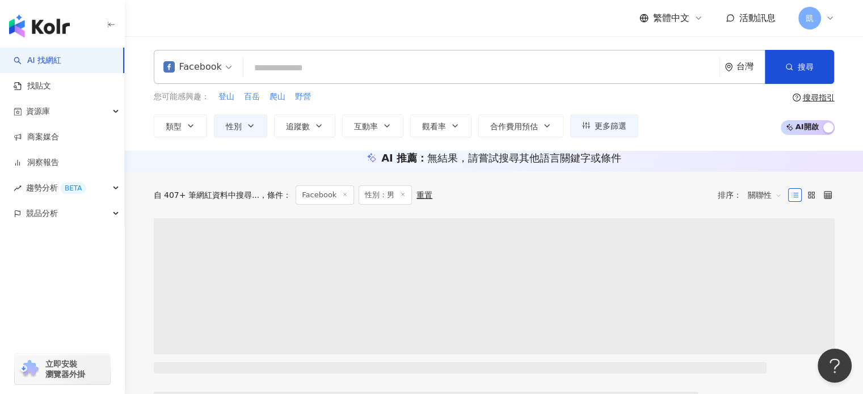
click at [390, 205] on div "自 407+ 筆網紅資料中搜尋... 條件 ： Facebook 性別：男 重置 排序： 關聯性" at bounding box center [494, 194] width 680 height 19
click at [392, 205] on div "自 407+ 筆網紅資料中搜尋... 條件 ： Facebook 性別：男 重置 排序： 關聯性" at bounding box center [494, 194] width 680 height 19
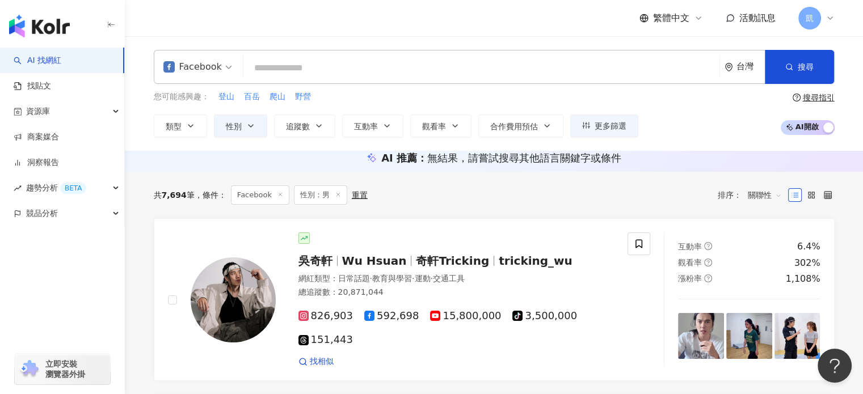
click at [392, 205] on div "共 7,694 筆 條件 ： Facebook 性別：男 重置 排序： 關聯性" at bounding box center [494, 194] width 680 height 19
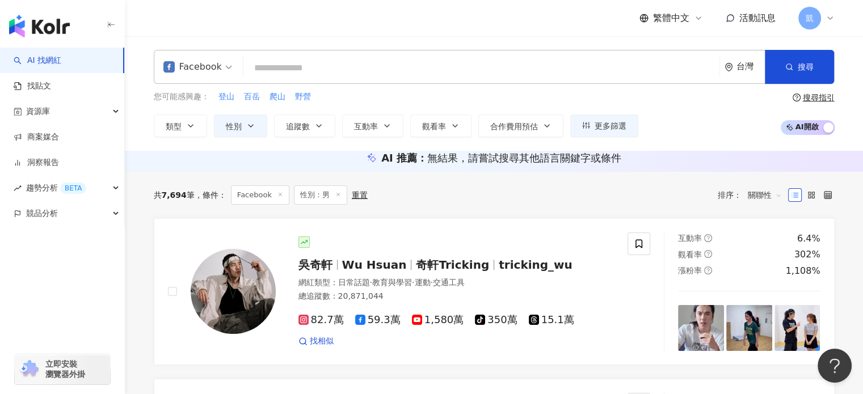
click at [335, 197] on icon at bounding box center [338, 195] width 6 height 6
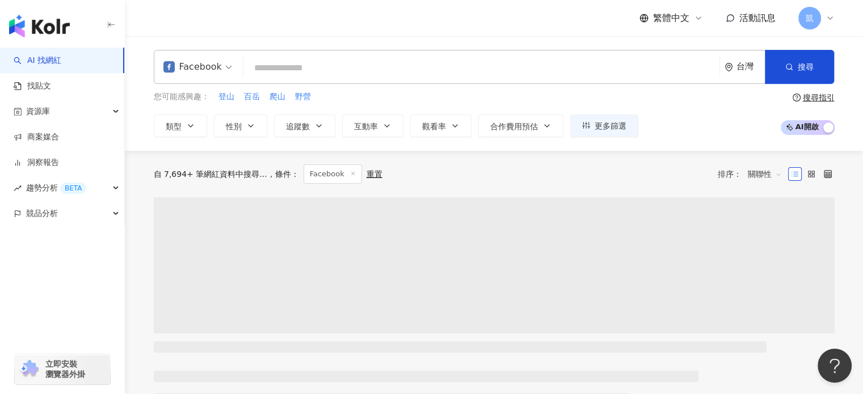
click at [344, 69] on input "search" at bounding box center [481, 68] width 467 height 22
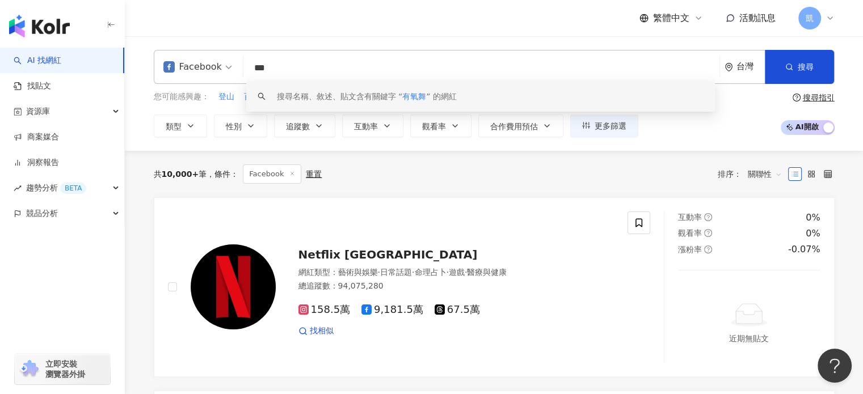
click at [375, 101] on div "搜尋名稱、敘述、貼文含有關鍵字 “ 有氧舞 ” 的網紅" at bounding box center [367, 96] width 180 height 12
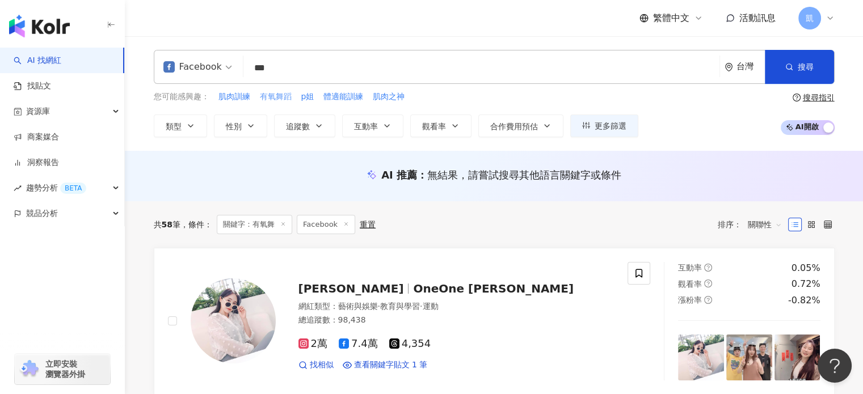
click at [273, 92] on span "有氧舞蹈" at bounding box center [276, 96] width 32 height 11
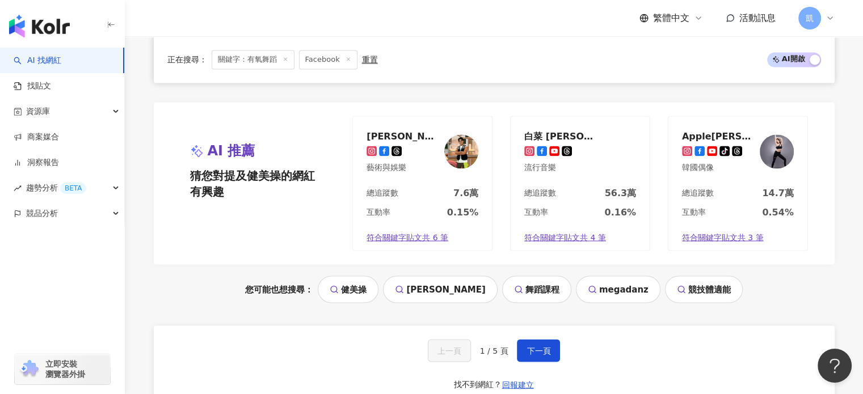
scroll to position [2098, 0]
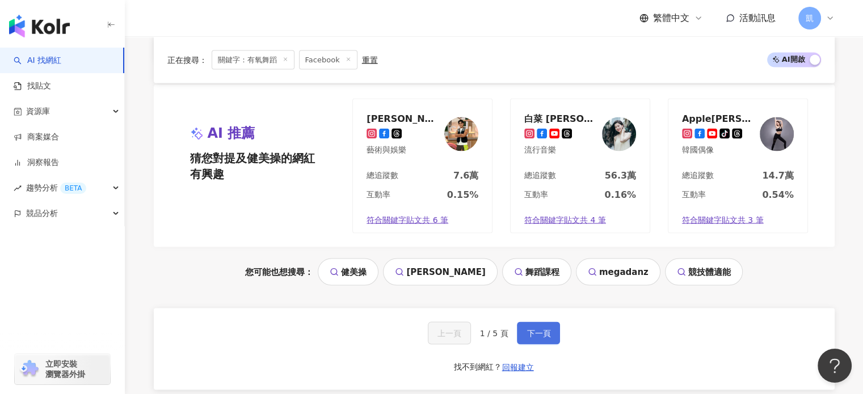
click at [542, 322] on button "下一頁" at bounding box center [538, 333] width 43 height 23
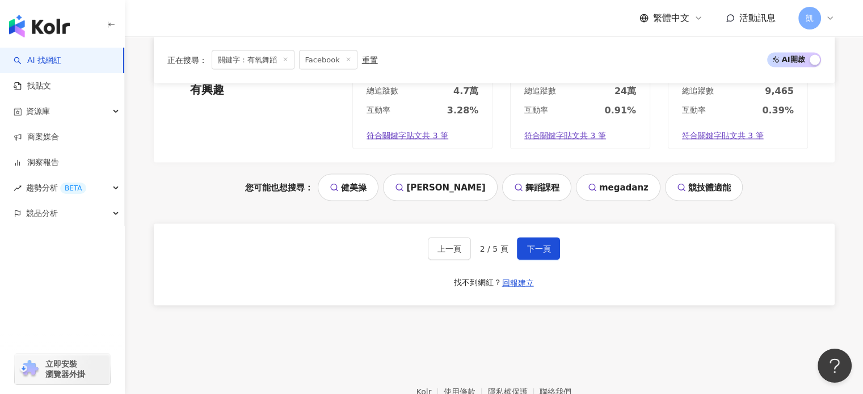
scroll to position [2246, 0]
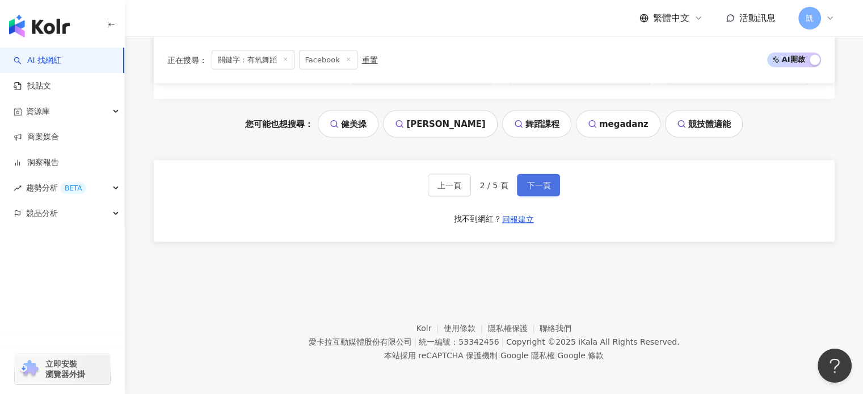
click at [535, 185] on span "下一頁" at bounding box center [538, 185] width 24 height 9
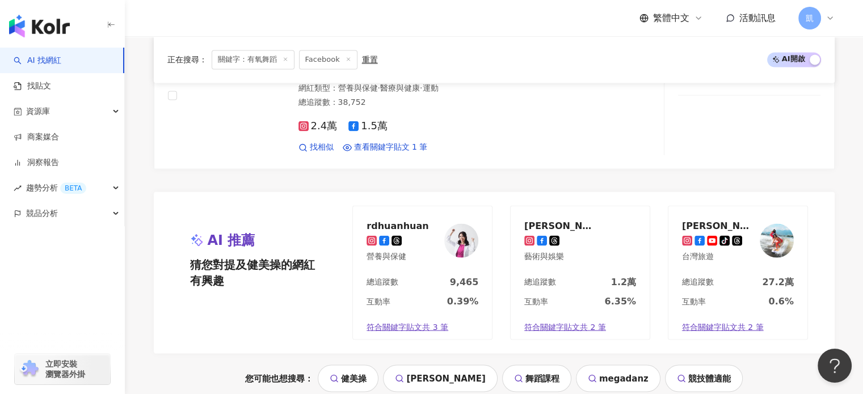
scroll to position [1928, 0]
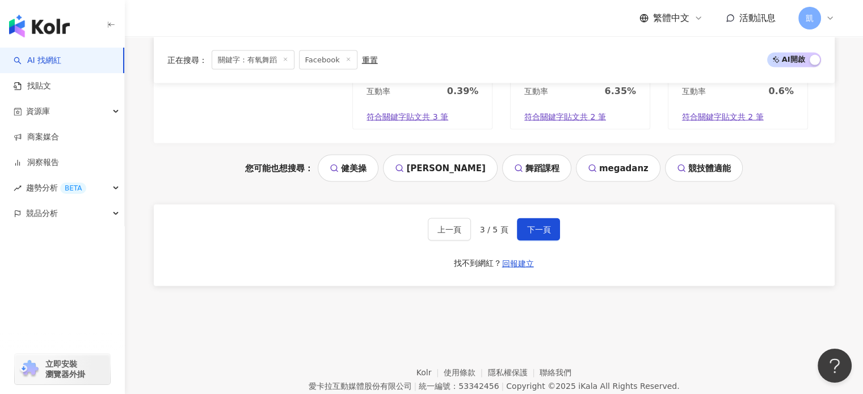
click at [534, 182] on link "舞蹈課程" at bounding box center [536, 168] width 69 height 27
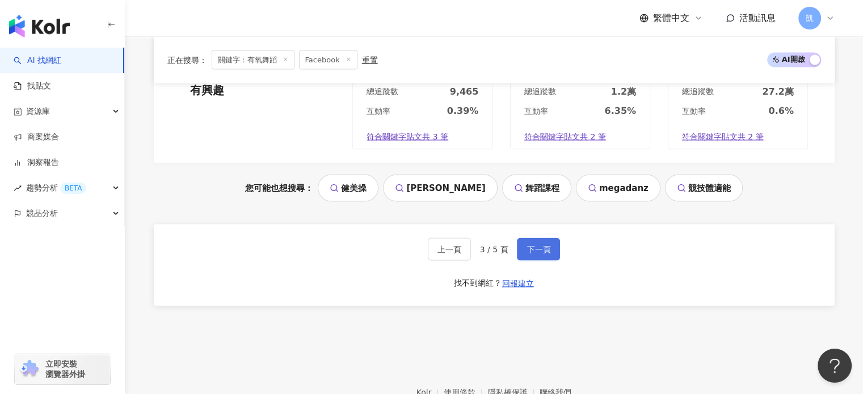
click at [540, 245] on span "下一頁" at bounding box center [538, 249] width 24 height 9
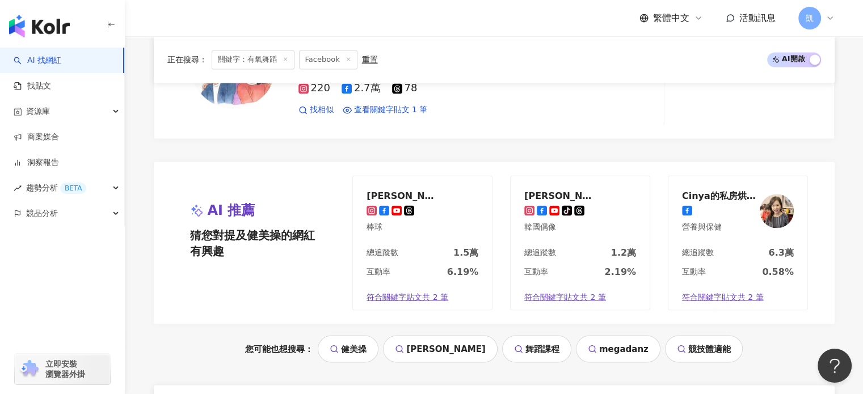
scroll to position [2041, 0]
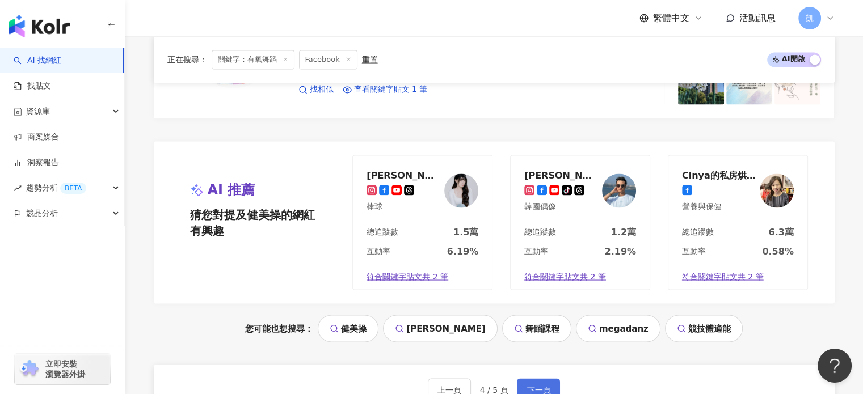
click at [539, 388] on span "下一頁" at bounding box center [538, 389] width 24 height 9
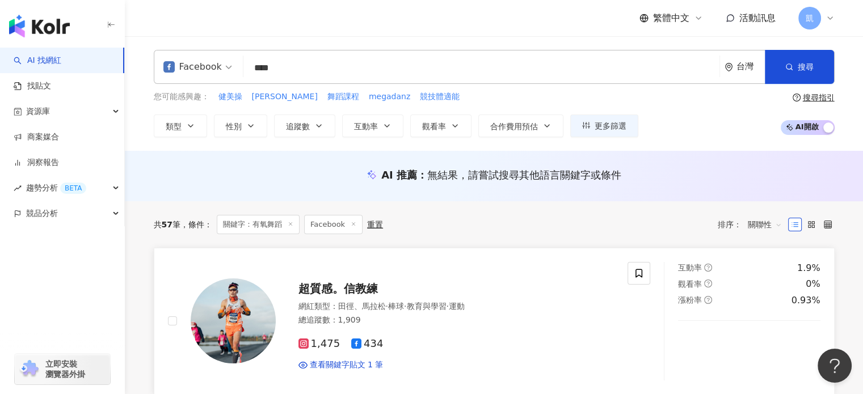
scroll to position [0, 0]
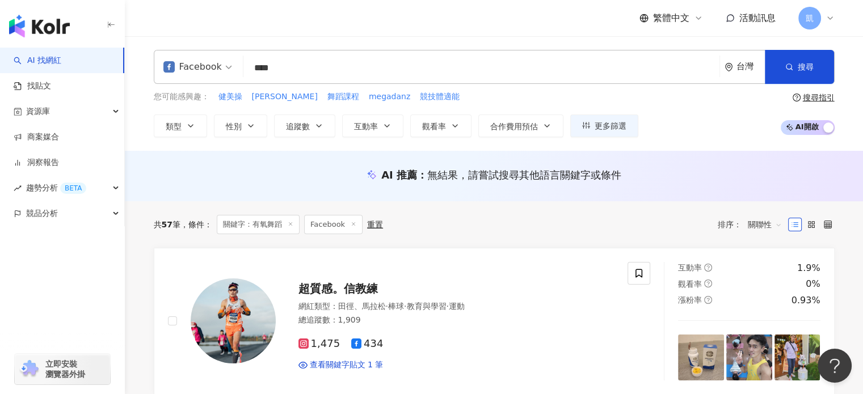
click at [320, 65] on input "****" at bounding box center [481, 68] width 467 height 22
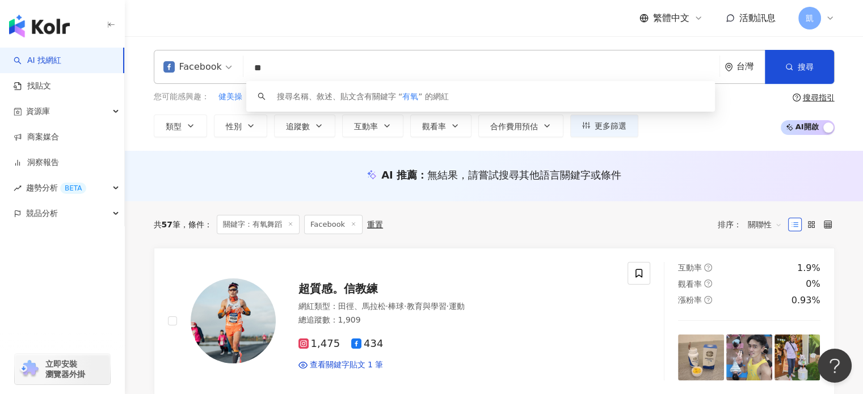
type input "*"
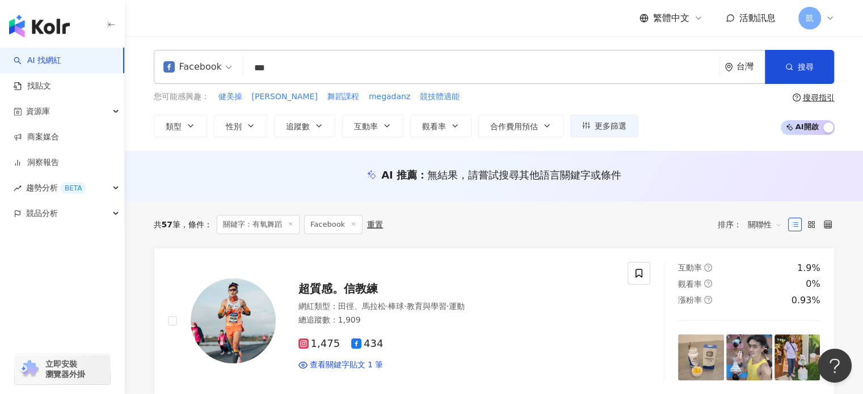
type input "***"
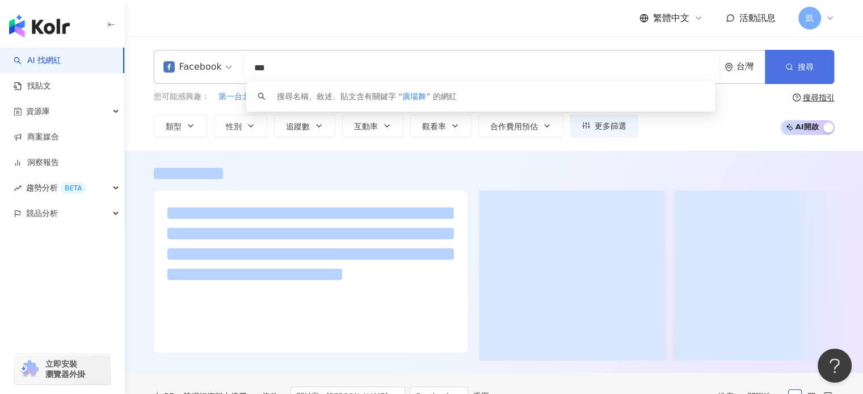
click at [798, 71] on span "搜尋" at bounding box center [805, 66] width 16 height 9
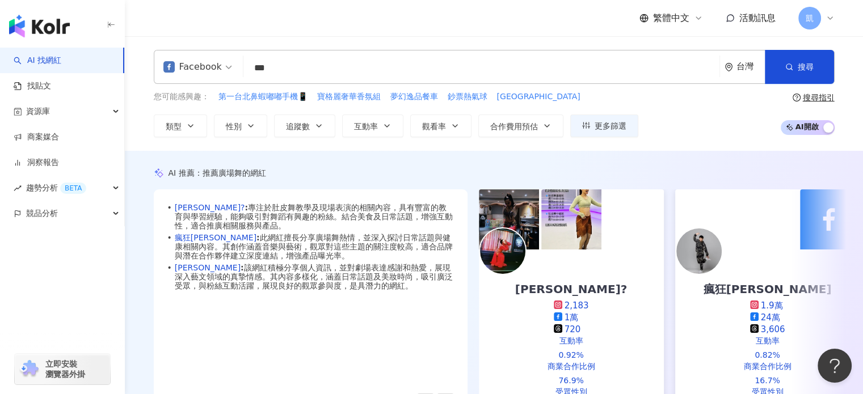
scroll to position [41, 0]
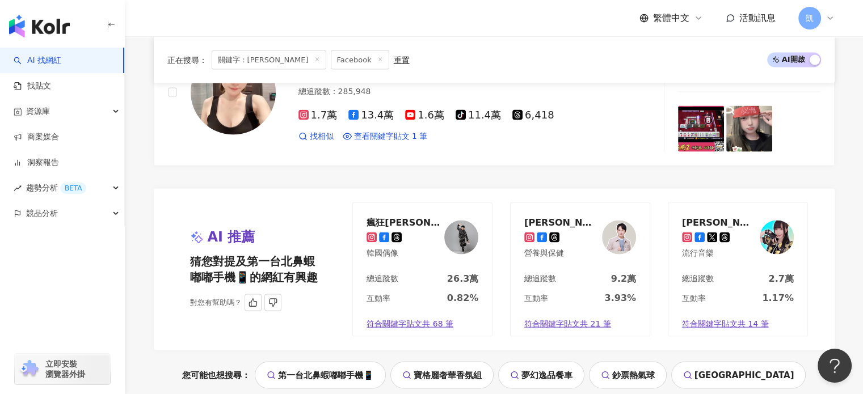
scroll to position [2302, 0]
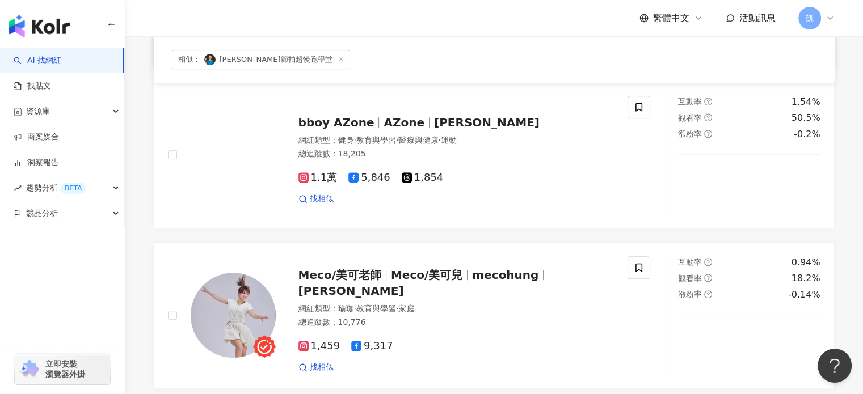
scroll to position [571, 0]
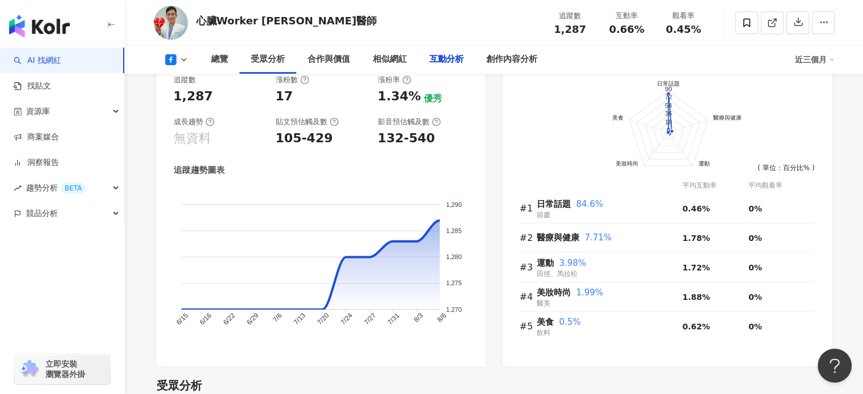
scroll to position [2268, 0]
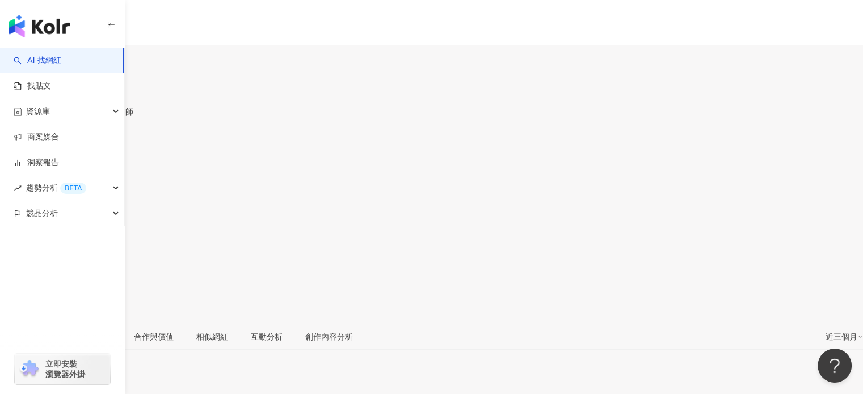
click at [100, 326] on div "https://www.instagram.com/energyteacher/" at bounding box center [55, 330] width 88 height 9
click at [34, 84] on img at bounding box center [17, 90] width 34 height 34
click at [94, 107] on div "跟著火姐愛旅行" at bounding box center [47, 111] width 94 height 9
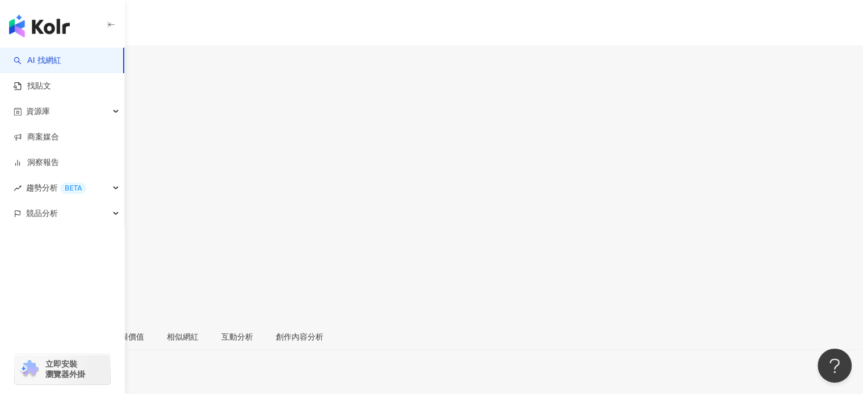
click at [52, 54] on icon at bounding box center [48, 57] width 8 height 8
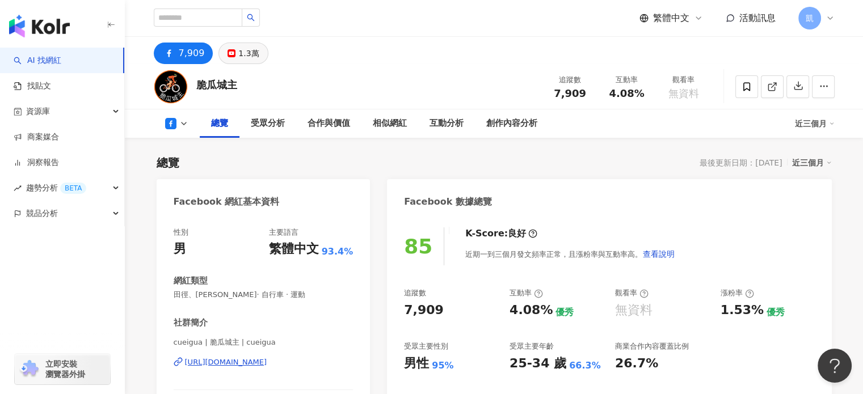
click at [232, 57] on icon at bounding box center [231, 53] width 8 height 8
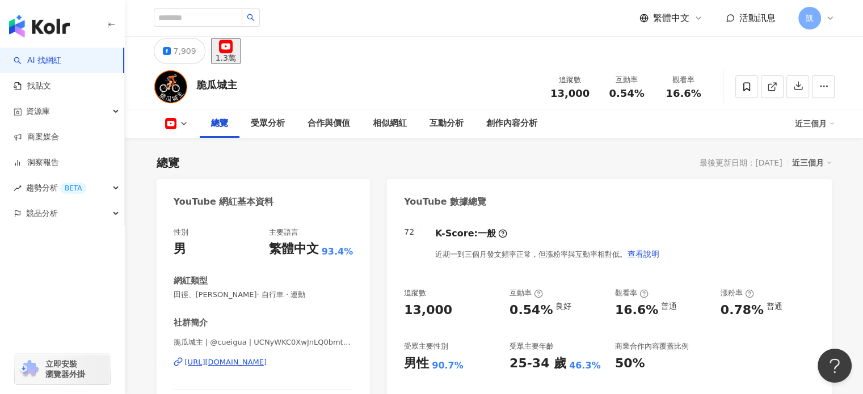
click at [232, 53] on button "1.3萬" at bounding box center [225, 51] width 29 height 26
click at [267, 361] on div "https://www.youtube.com/channel/UCNyWKC0XwJnLQ0bmt-KbNfw" at bounding box center [226, 362] width 82 height 10
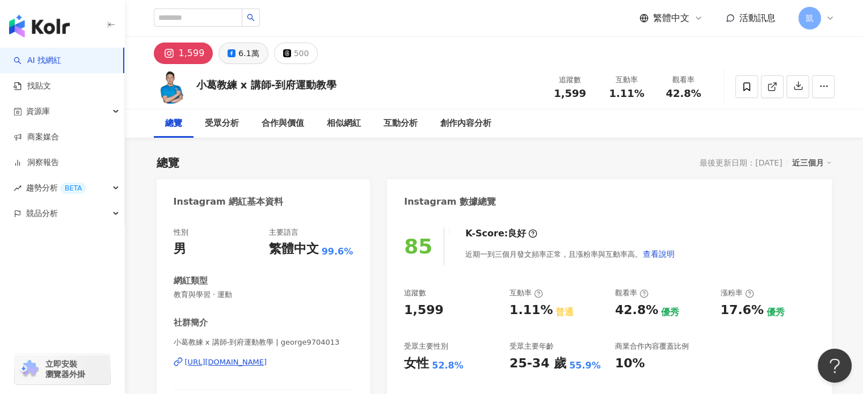
click at [229, 56] on icon at bounding box center [231, 53] width 8 height 8
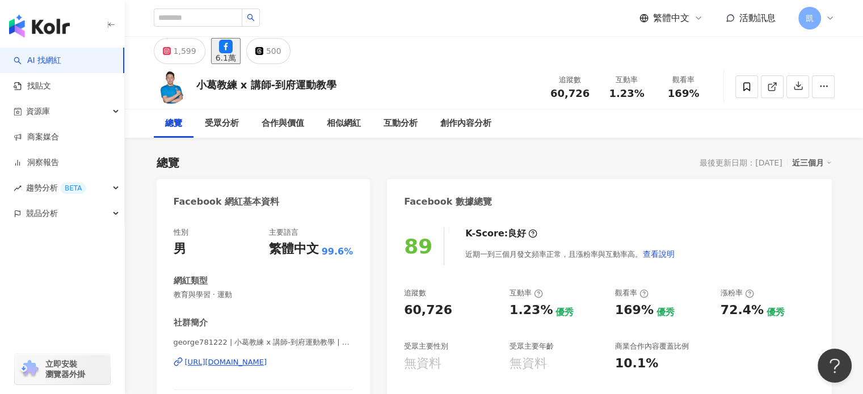
click at [234, 58] on div "6.1萬" at bounding box center [225, 57] width 20 height 9
click at [267, 363] on div "https://www.facebook.com/108307477437452" at bounding box center [226, 362] width 82 height 10
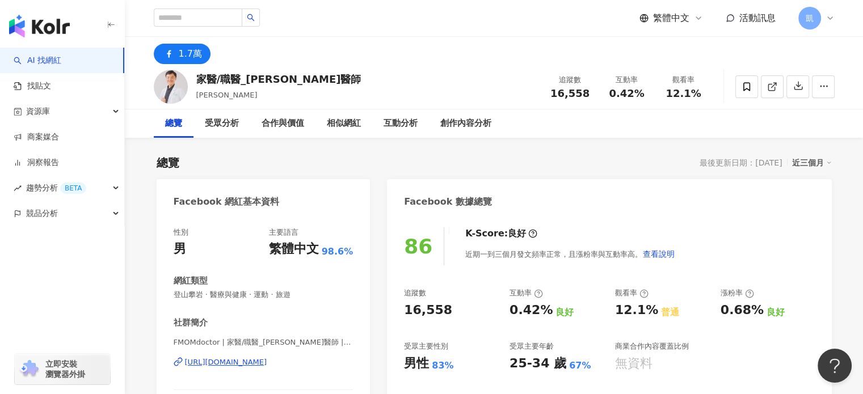
click at [191, 56] on div "1.7萬" at bounding box center [190, 54] width 23 height 16
click at [163, 53] on icon at bounding box center [169, 54] width 14 height 14
click at [267, 363] on div "https://www.facebook.com/1877153492515715" at bounding box center [226, 362] width 82 height 10
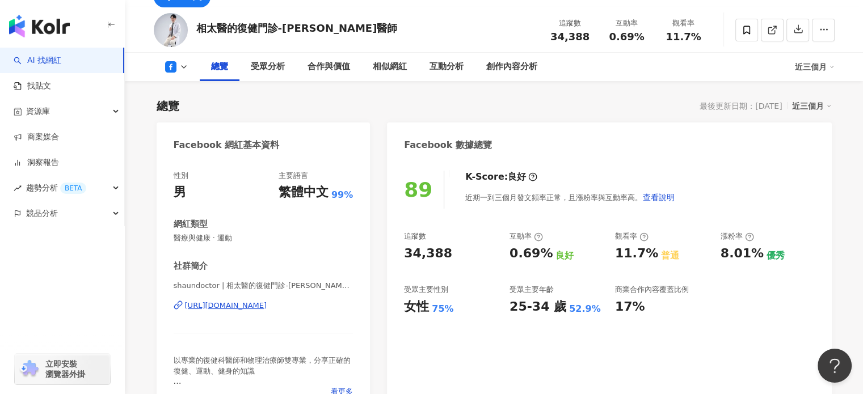
click at [267, 307] on div "https://www.facebook.com/593702280759605" at bounding box center [226, 306] width 82 height 10
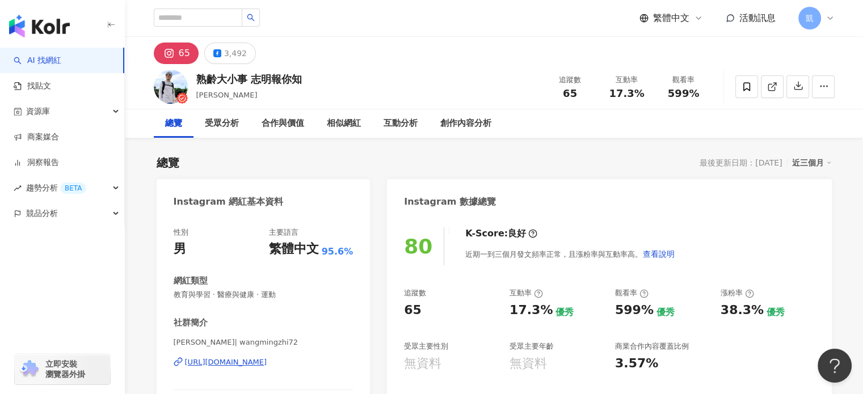
click at [267, 366] on div "[URL][DOMAIN_NAME]" at bounding box center [226, 362] width 82 height 10
click at [230, 59] on div "3,492" at bounding box center [235, 53] width 23 height 16
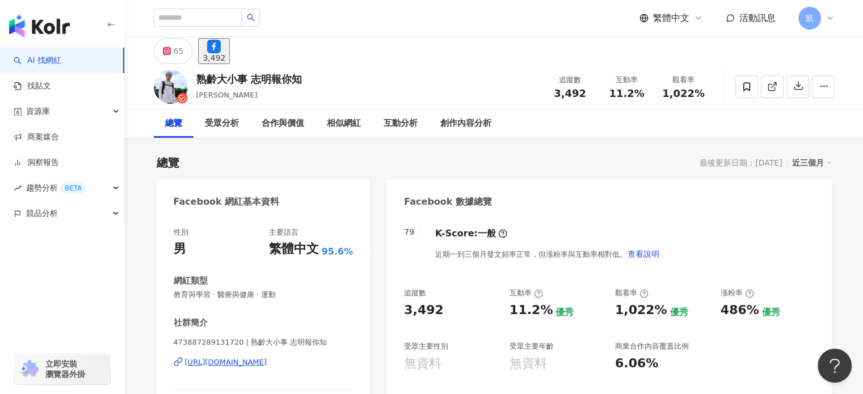
click at [225, 56] on div "3,492" at bounding box center [213, 57] width 23 height 9
click at [267, 362] on div "https://www.facebook.com/473887289131720" at bounding box center [226, 362] width 82 height 10
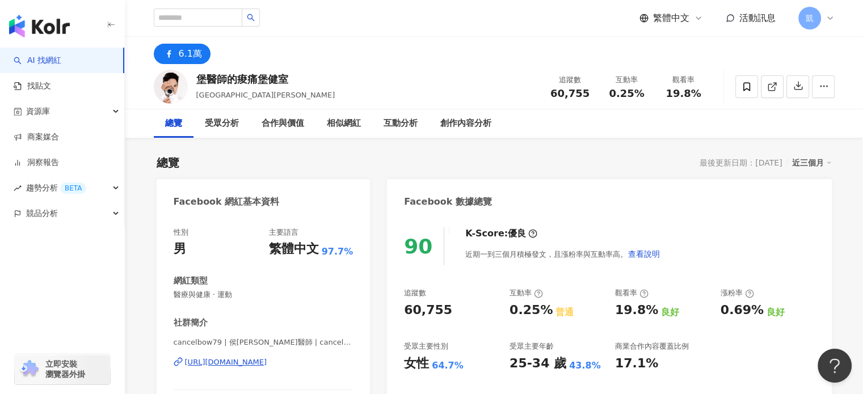
click at [267, 362] on div "https://www.facebook.com/777809245687893" at bounding box center [226, 362] width 82 height 10
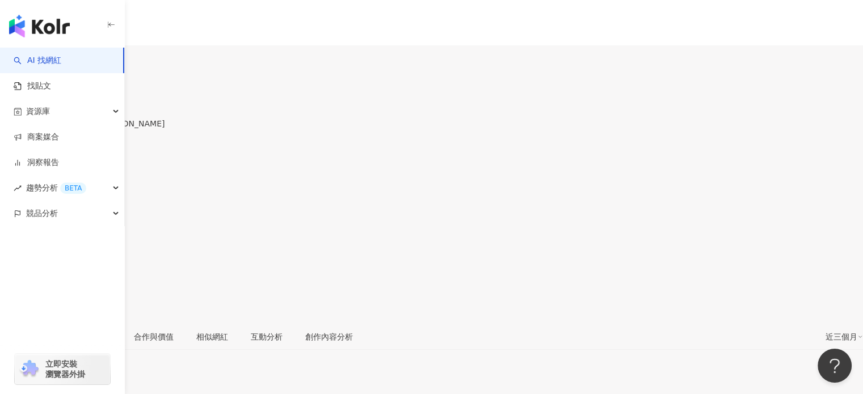
scroll to position [57, 0]
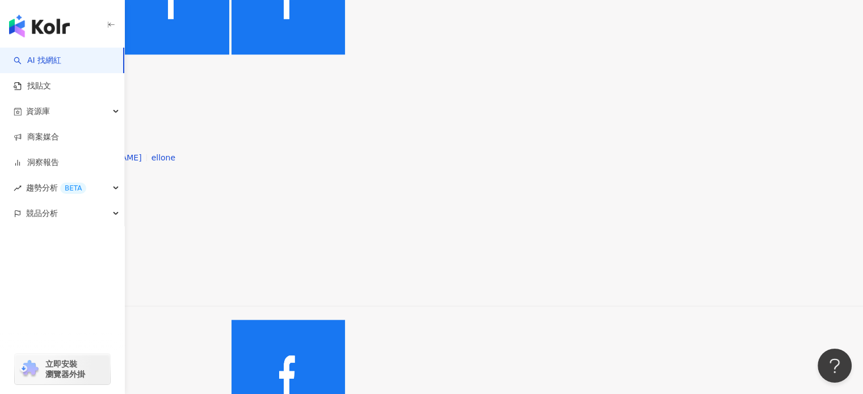
scroll to position [1545, 0]
